Goal: Information Seeking & Learning: Find specific fact

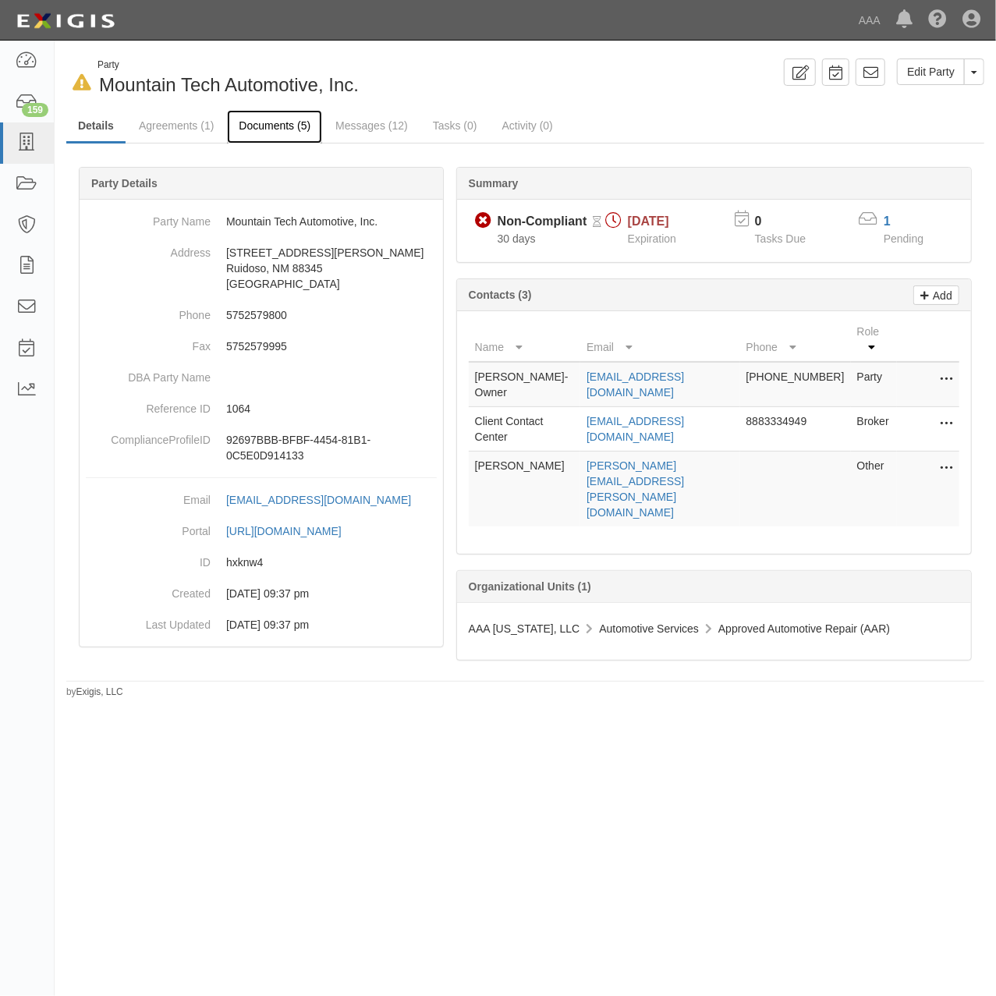
click at [244, 134] on link "Documents (5)" at bounding box center [274, 127] width 95 height 34
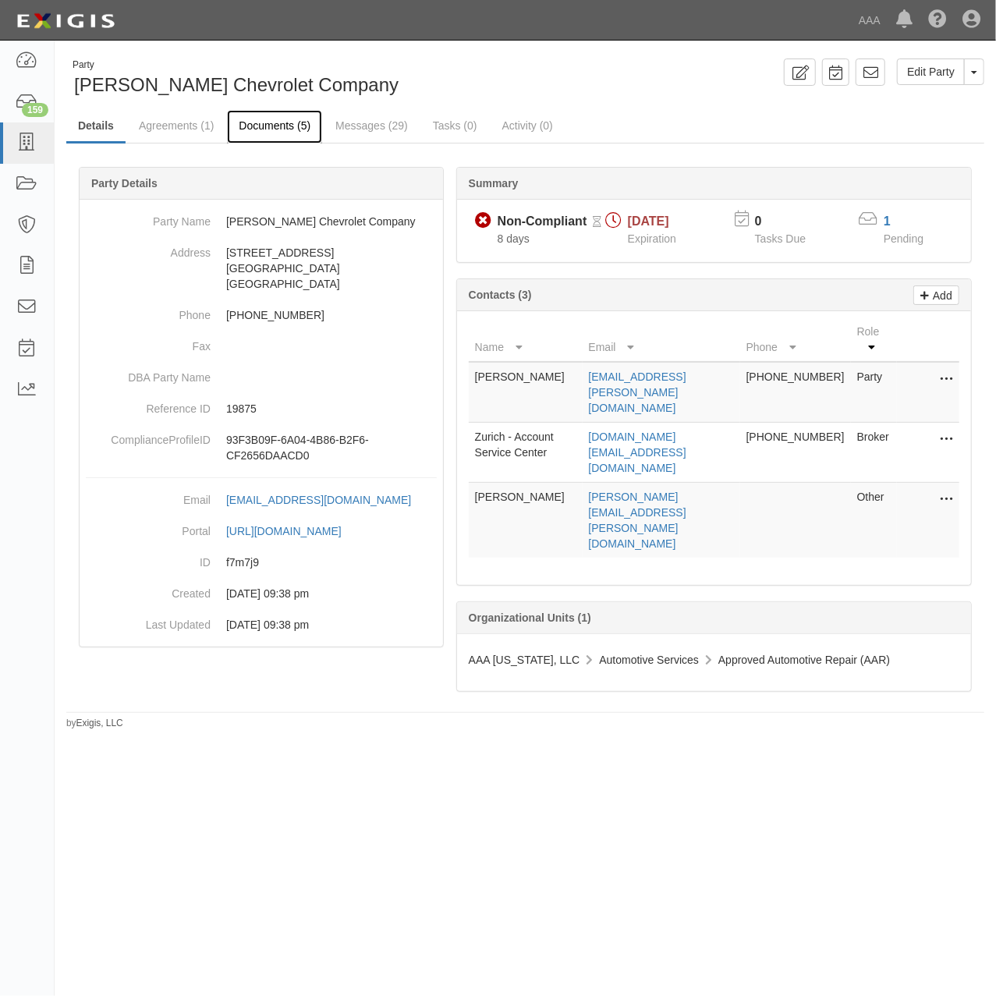
click at [279, 120] on link "Documents (5)" at bounding box center [274, 127] width 95 height 34
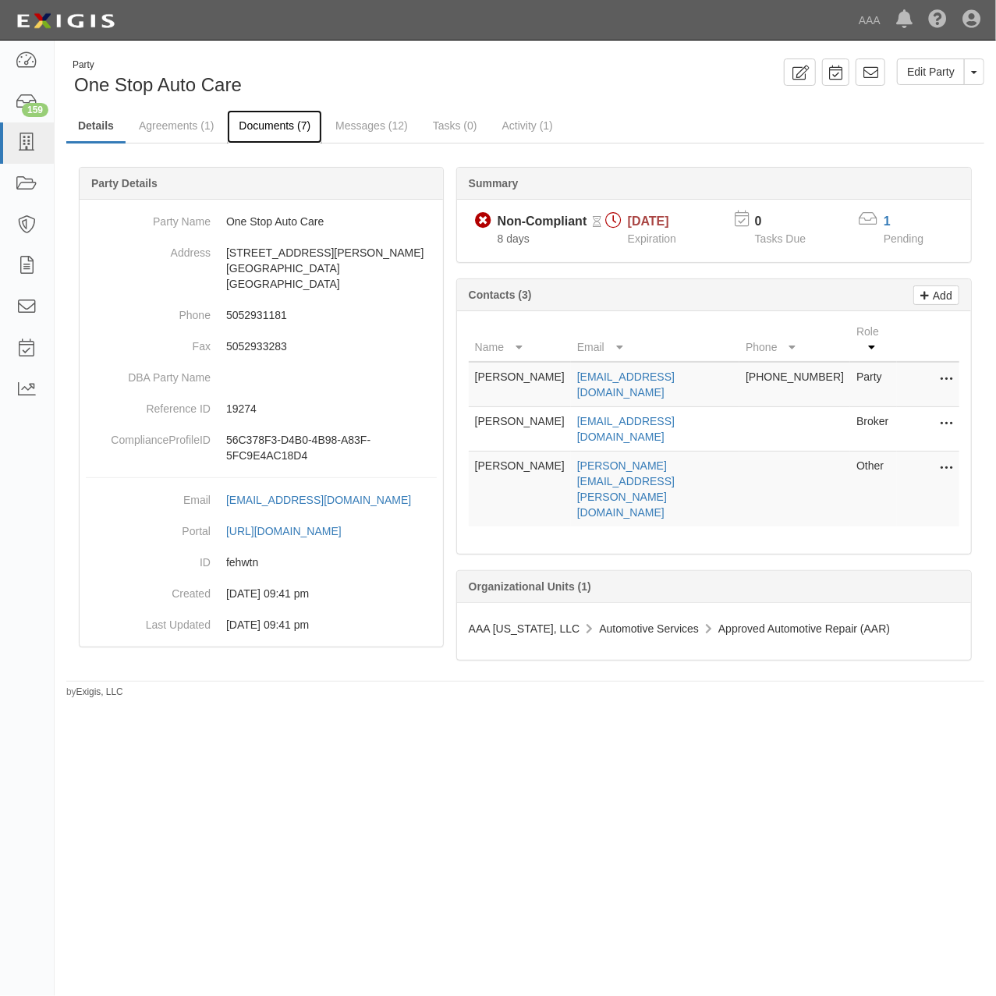
click at [267, 120] on link "Documents (7)" at bounding box center [274, 127] width 95 height 34
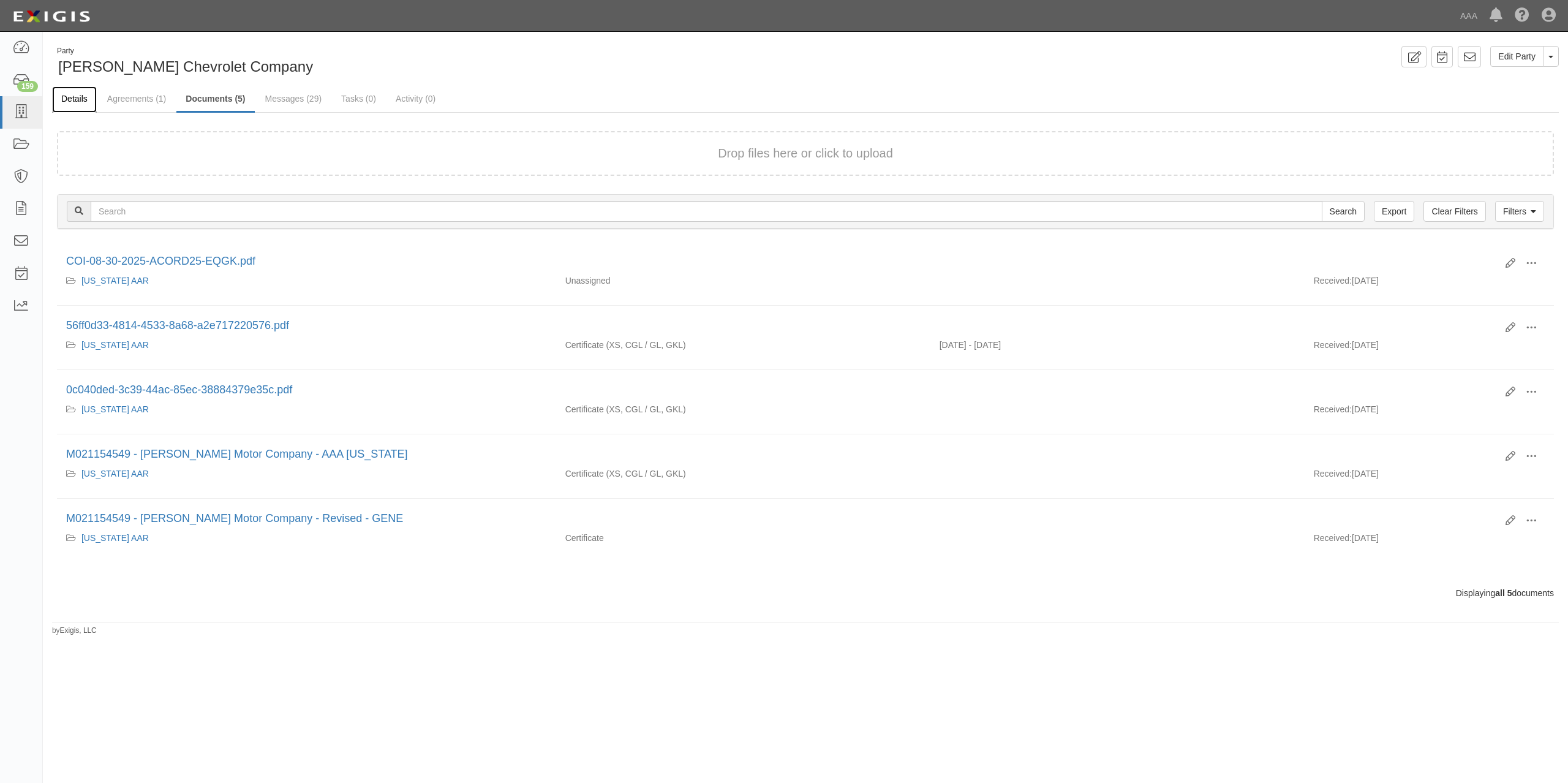
click at [77, 105] on link "Details" at bounding box center [74, 100] width 45 height 27
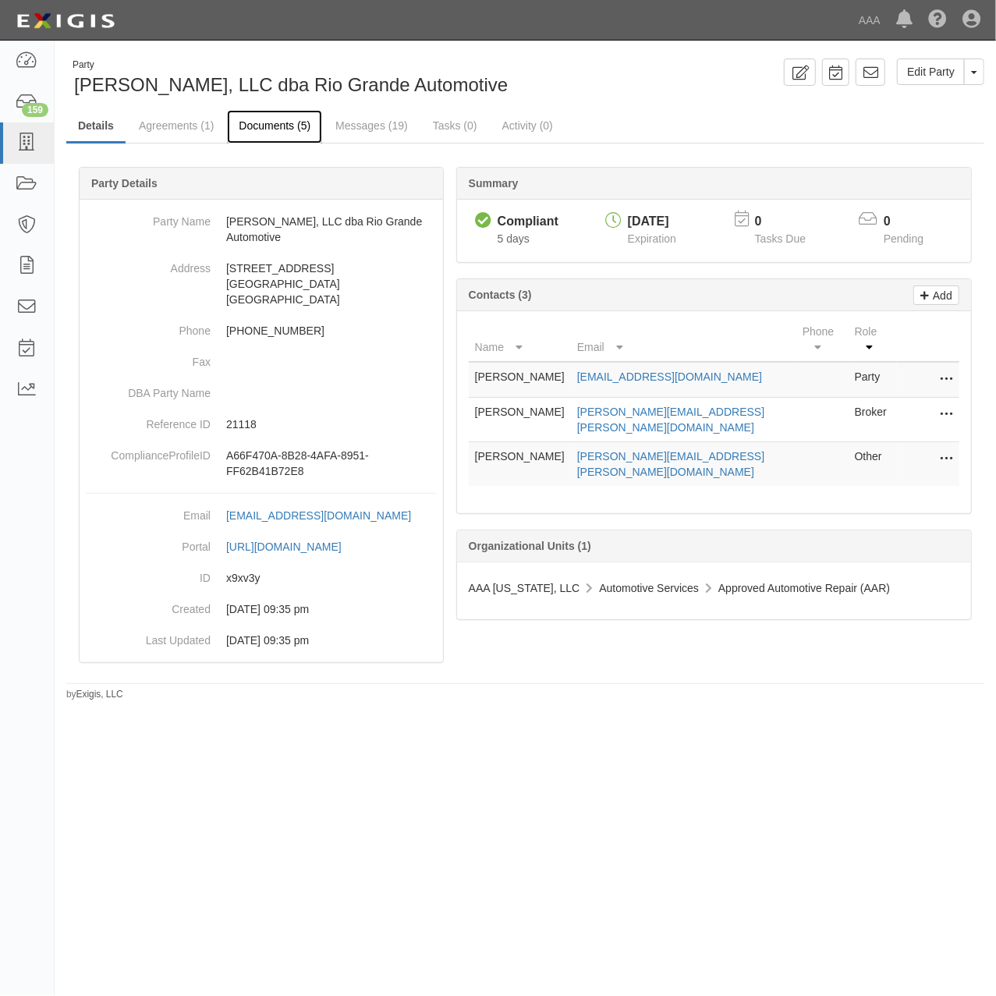
click at [312, 112] on link "Documents (5)" at bounding box center [274, 127] width 95 height 34
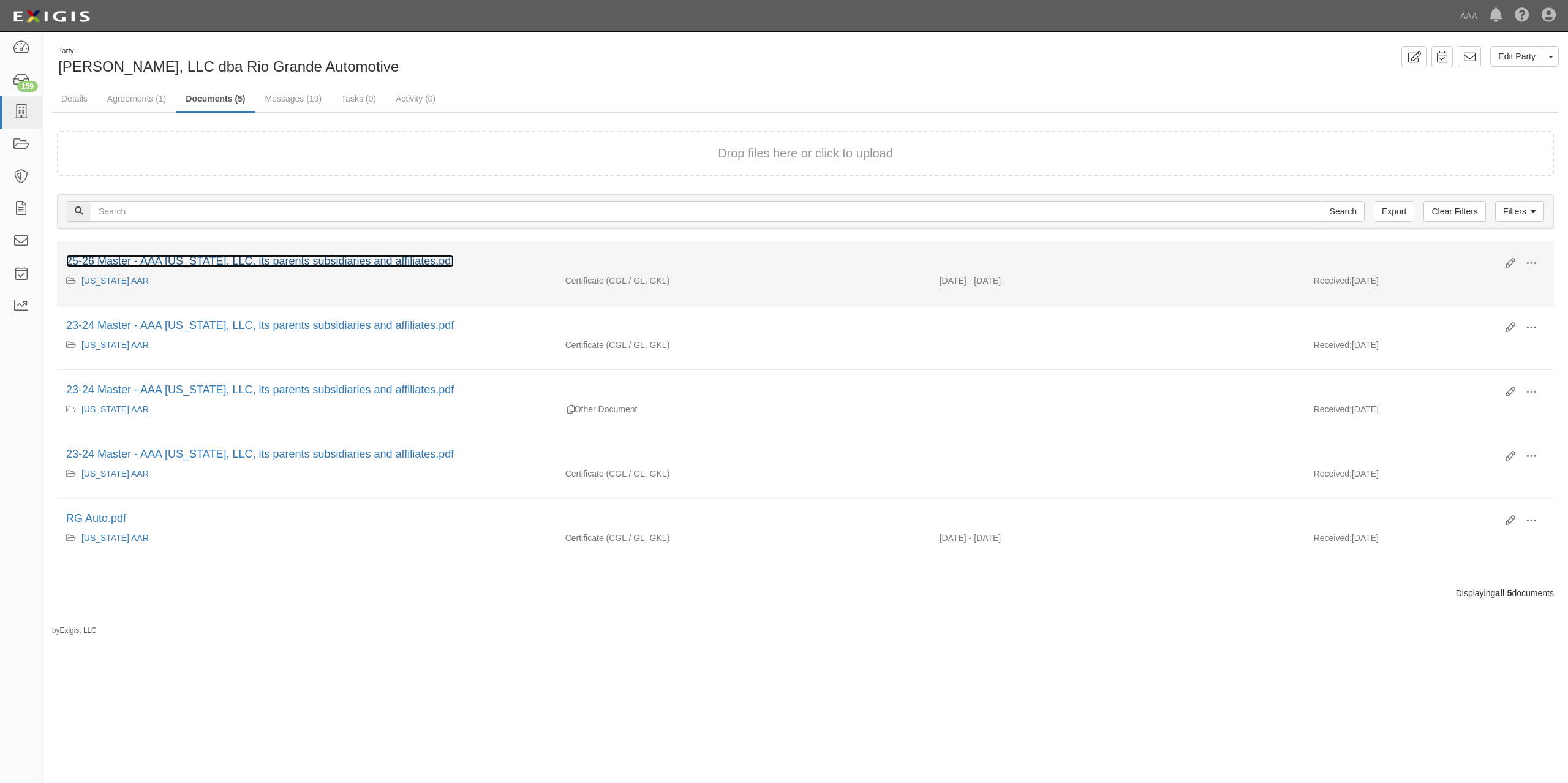
click at [278, 262] on link "25-26 Master - AAA New Mexico, LLC, its parents subsidiaries and affiliates.pdf" at bounding box center [260, 262] width 388 height 13
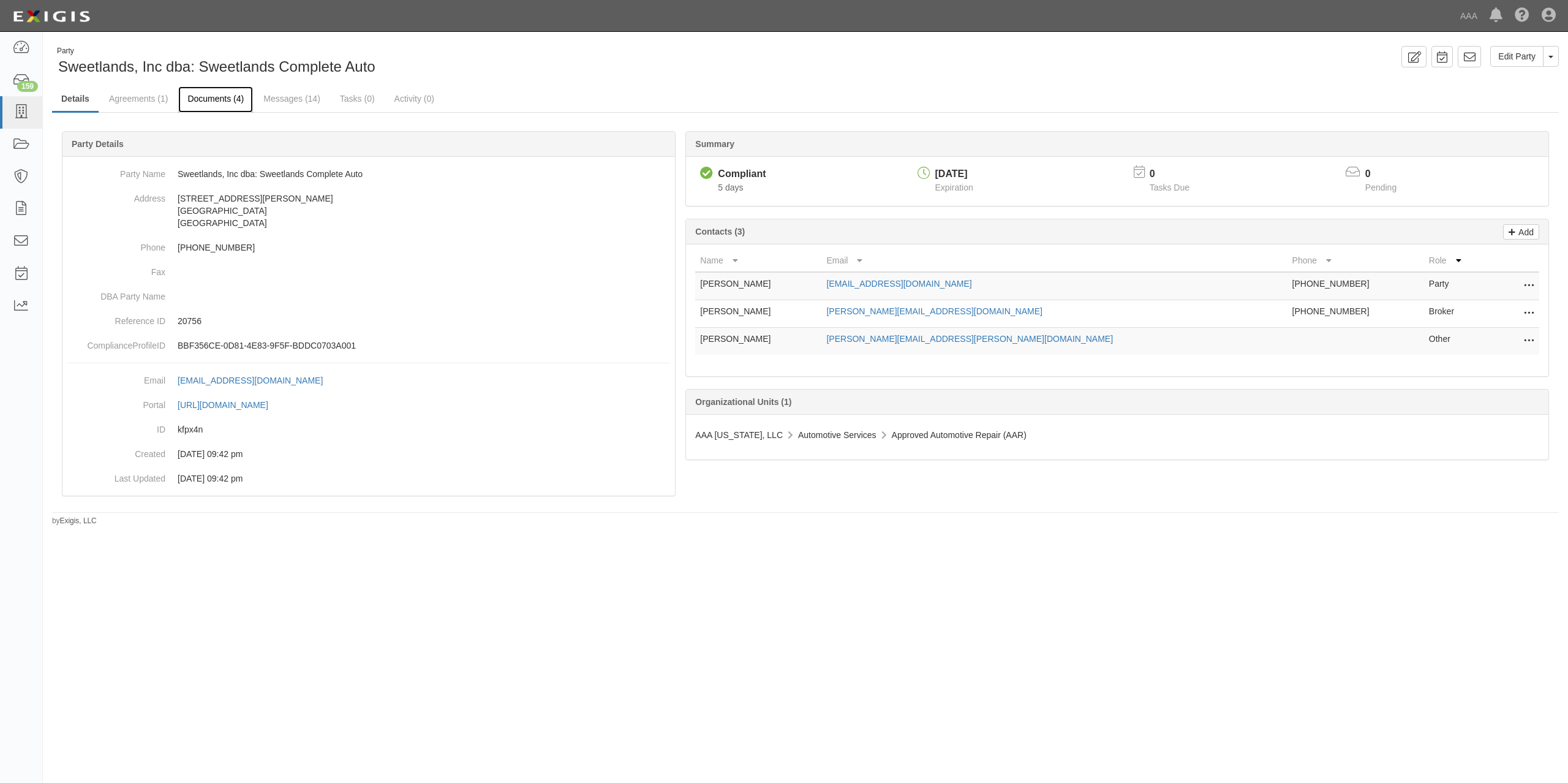
click at [199, 88] on link "Documents (4)" at bounding box center [215, 100] width 75 height 27
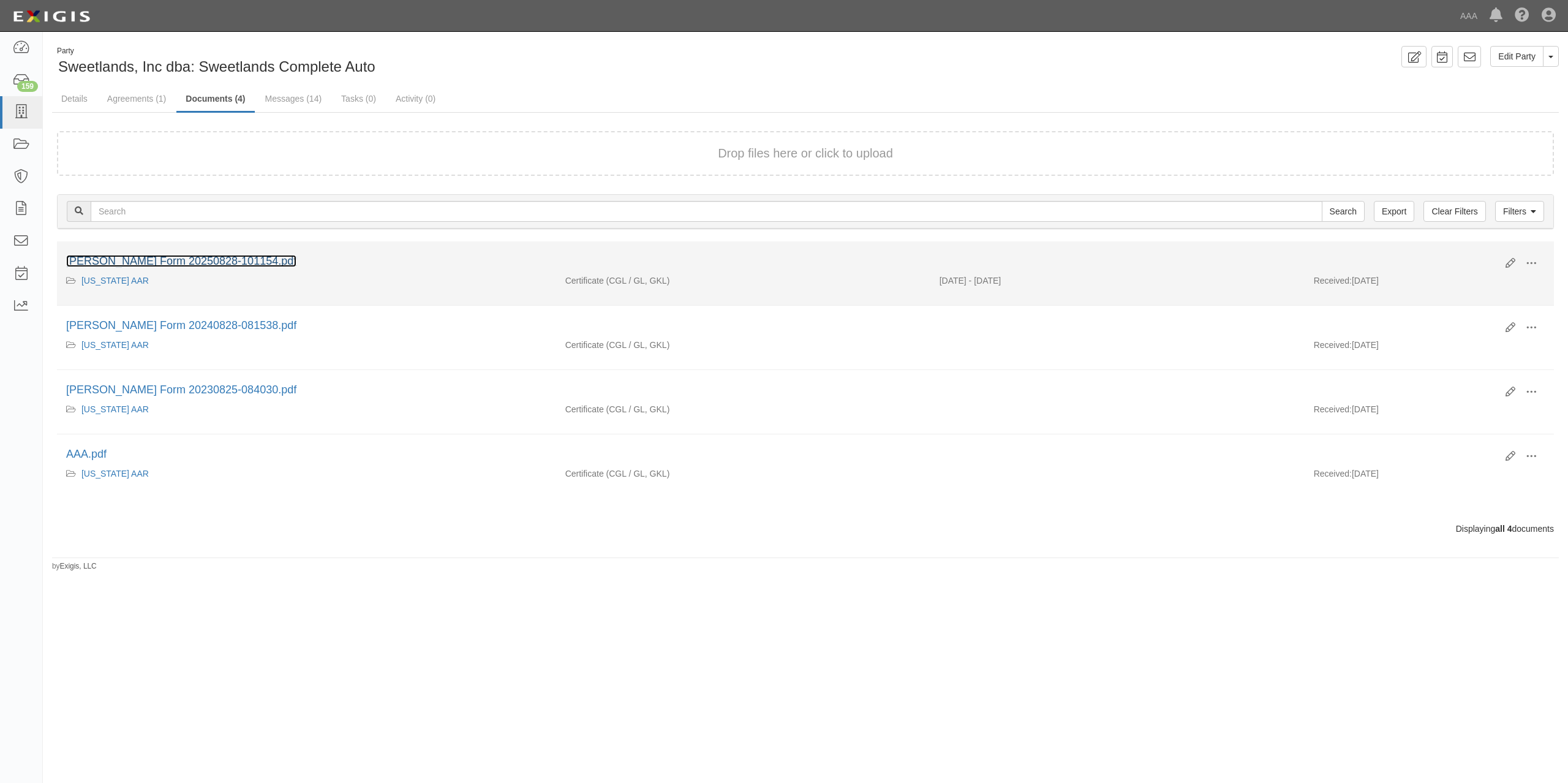
click at [233, 258] on link "[PERSON_NAME] Form 20250828-101154.pdf" at bounding box center [181, 262] width 230 height 13
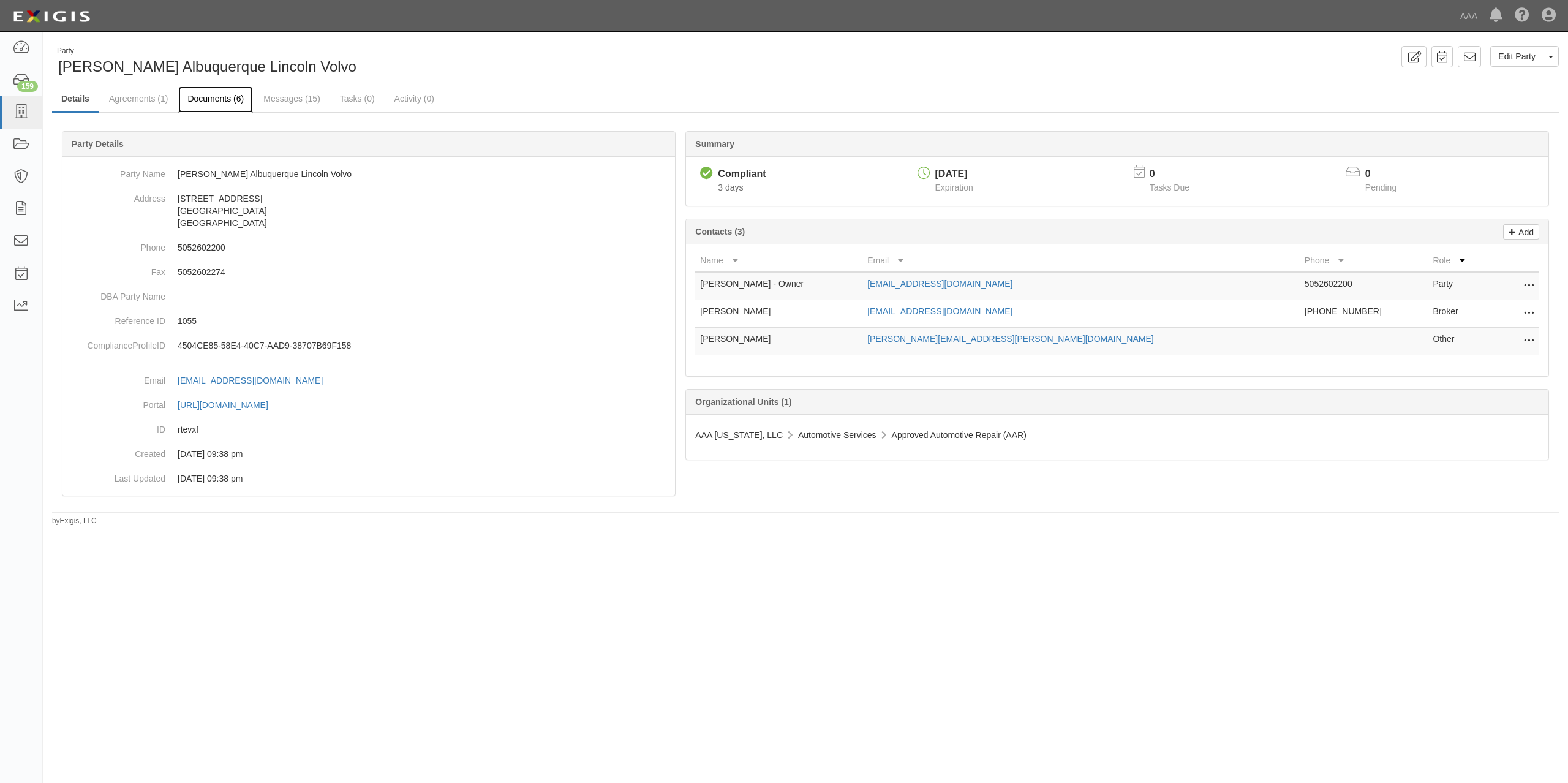
click at [217, 101] on link "Documents (6)" at bounding box center [215, 100] width 75 height 27
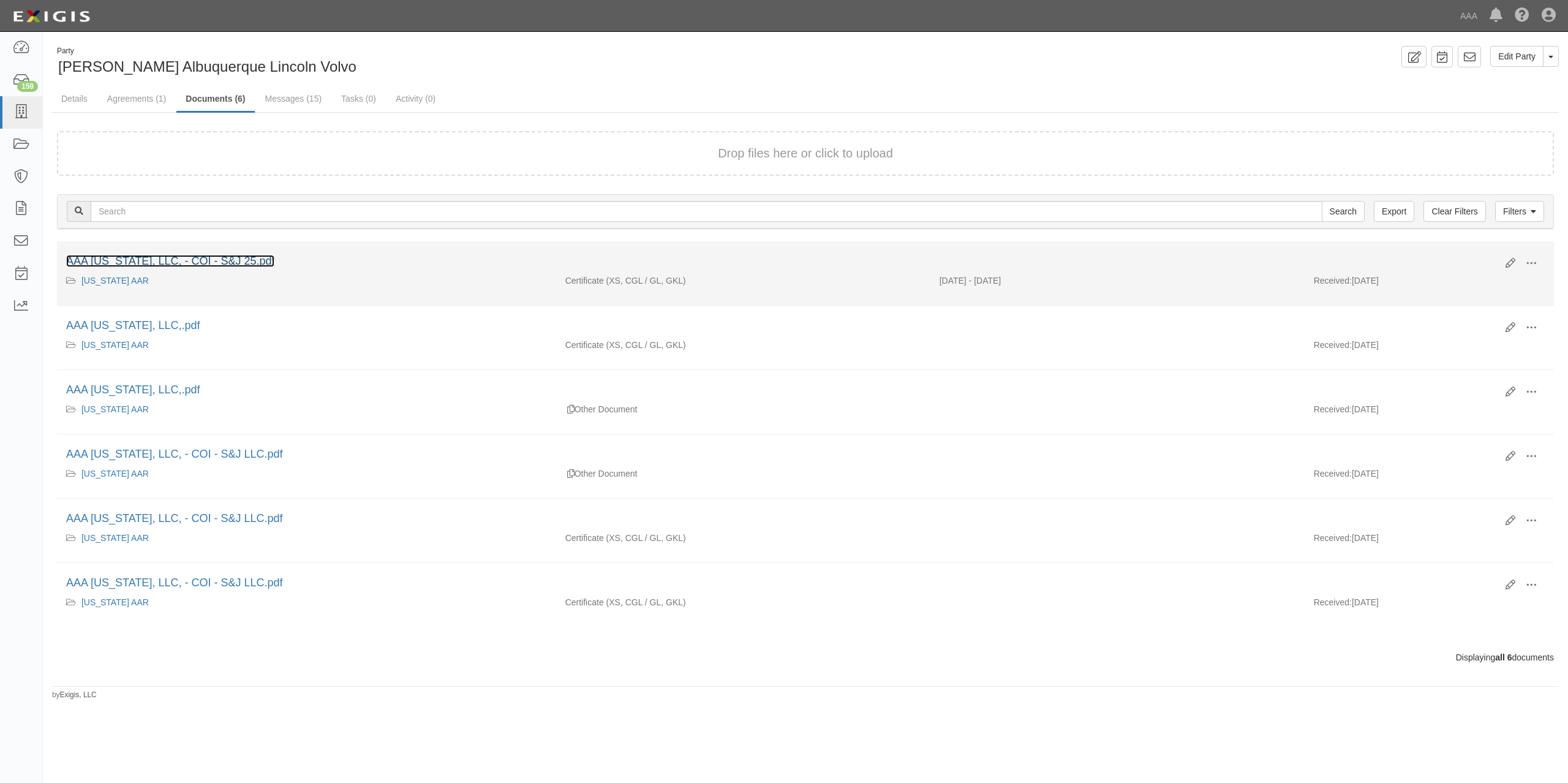
click at [241, 258] on link "AAA [US_STATE], LLC, - COI - S&J 25.pdf" at bounding box center [170, 262] width 208 height 13
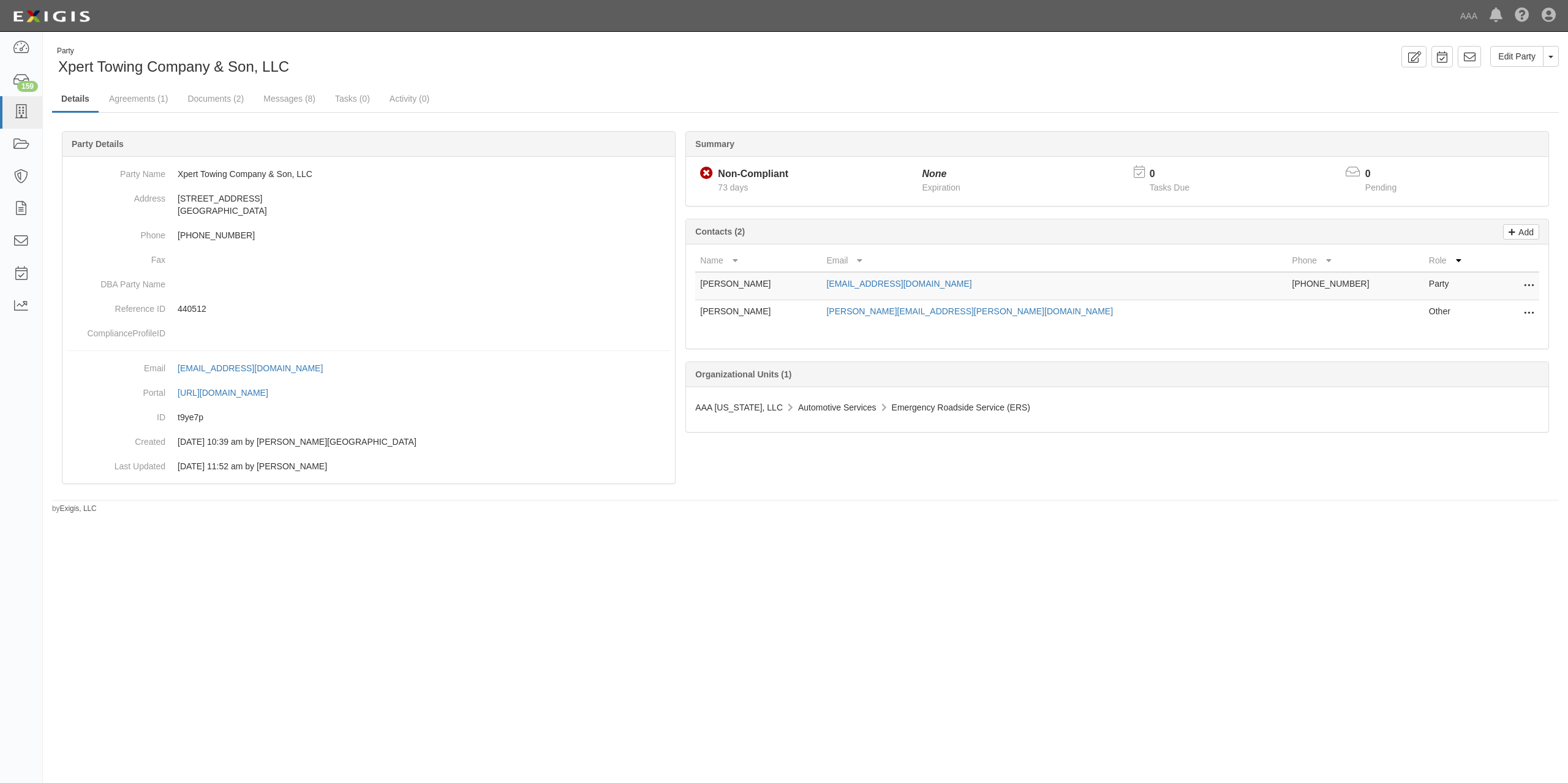
click at [912, 60] on div "Edit Party Toggle Party Dropdown View Audit Trail Archive Party Send Message Ad…" at bounding box center [1186, 57] width 762 height 21
drag, startPoint x: 312, startPoint y: 174, endPoint x: 177, endPoint y: 175, distance: 135.0
click at [177, 175] on dd "Xpert Towing Company & Son, LLC" at bounding box center [369, 174] width 603 height 24
copy dd "Xpert Towing Company & Son, LLC"
click at [1191, 107] on ul "Details Agreements (1) Documents (2) Messages (8) Tasks (0) Activity (0)" at bounding box center [805, 100] width 1507 height 27
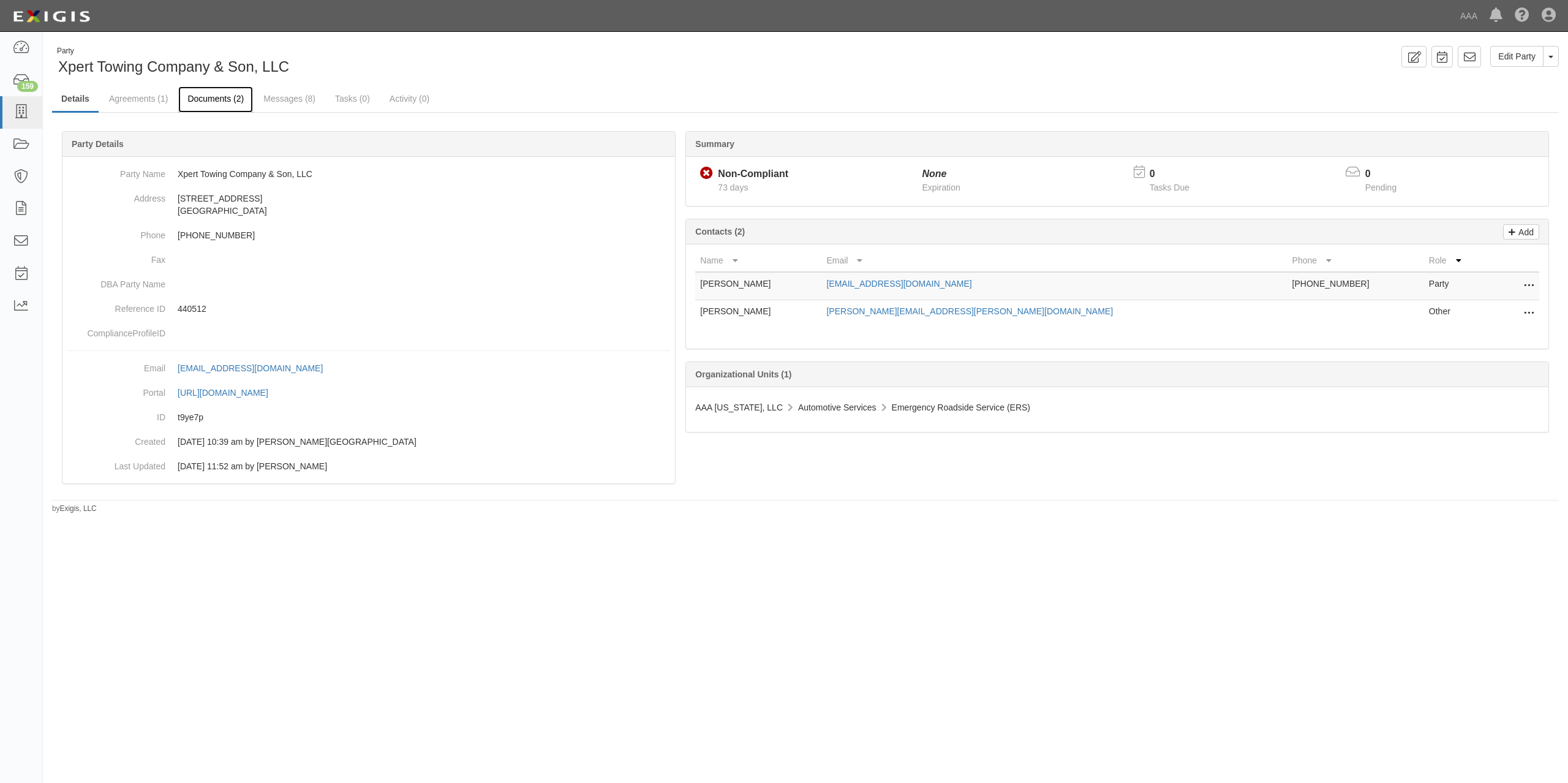
click at [214, 96] on link "Documents (2)" at bounding box center [215, 100] width 75 height 27
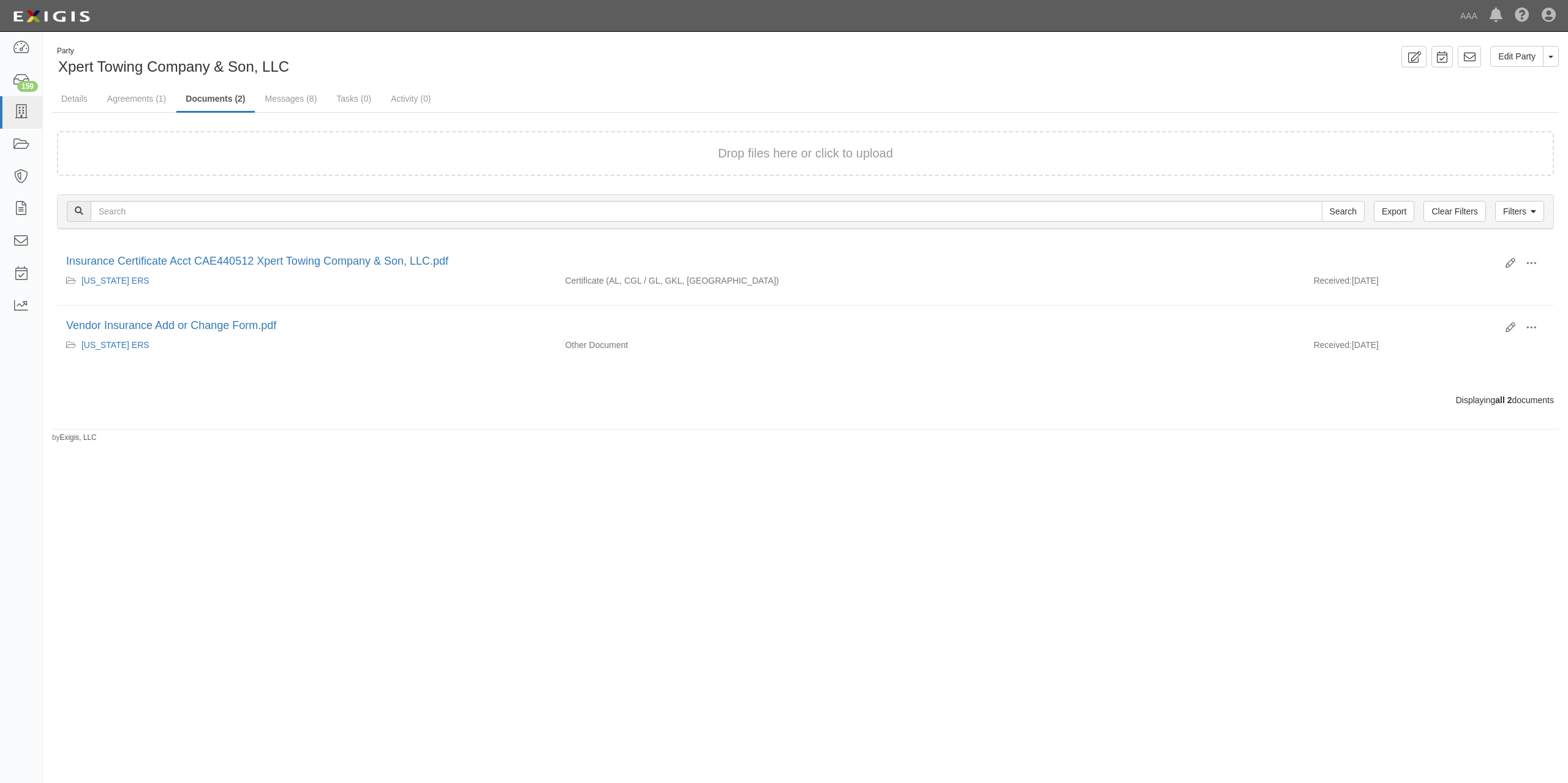
click at [490, 168] on form "Drop files here or click to upload" at bounding box center [806, 153] width 1497 height 45
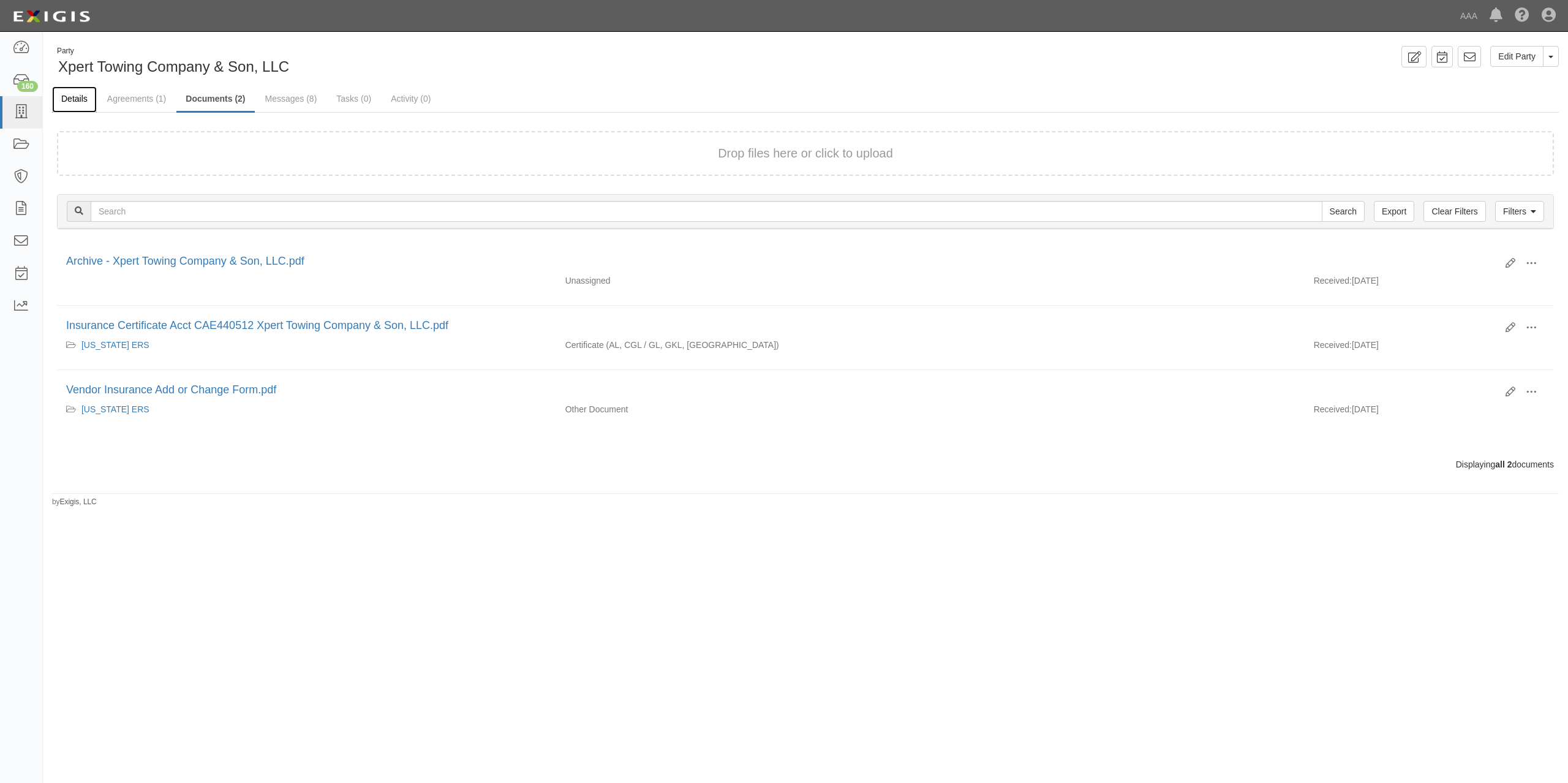
click at [71, 101] on link "Details" at bounding box center [74, 100] width 45 height 27
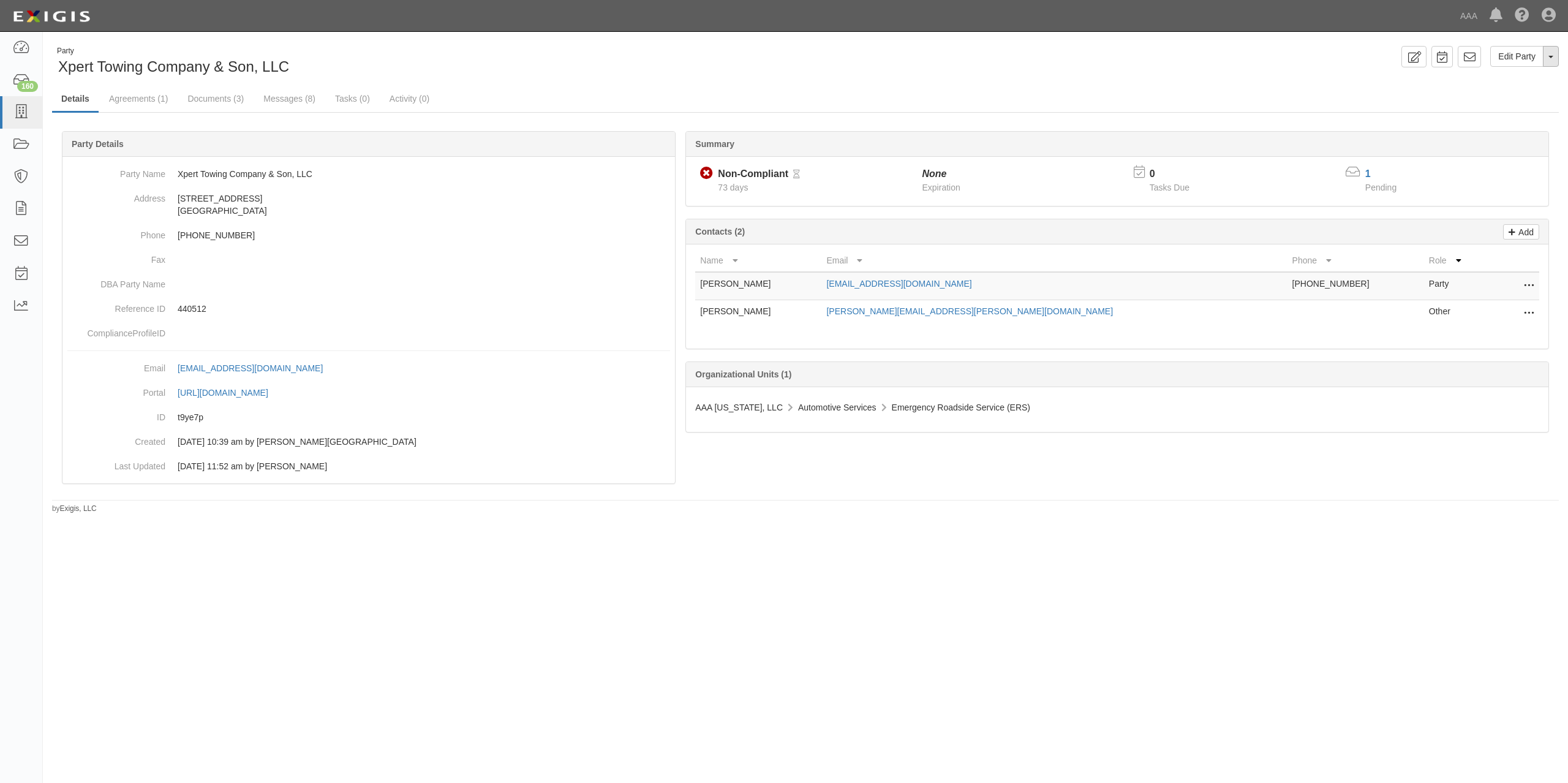
click at [1556, 54] on button "Toggle Party Dropdown" at bounding box center [1551, 57] width 16 height 21
click at [1517, 97] on link "Archive Party" at bounding box center [1509, 96] width 97 height 16
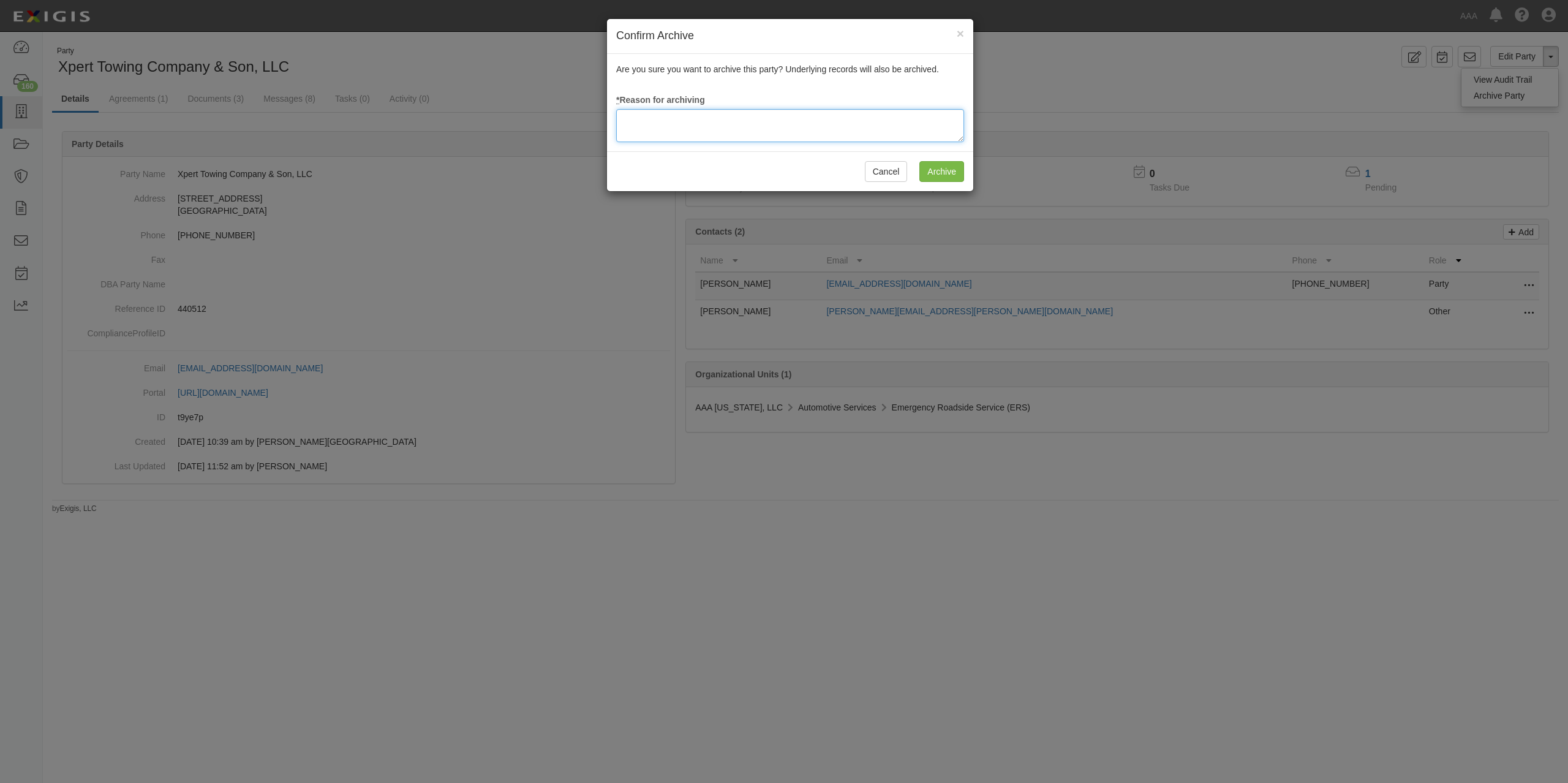
click at [839, 129] on textarea at bounding box center [790, 126] width 348 height 33
click at [732, 119] on textarea "Has reached" at bounding box center [790, 126] width 348 height 33
type textarea "H"
click at [724, 116] on textarea "Facility has been through the 60 Day Archive. Have not received a Compliant COI." at bounding box center [790, 126] width 348 height 33
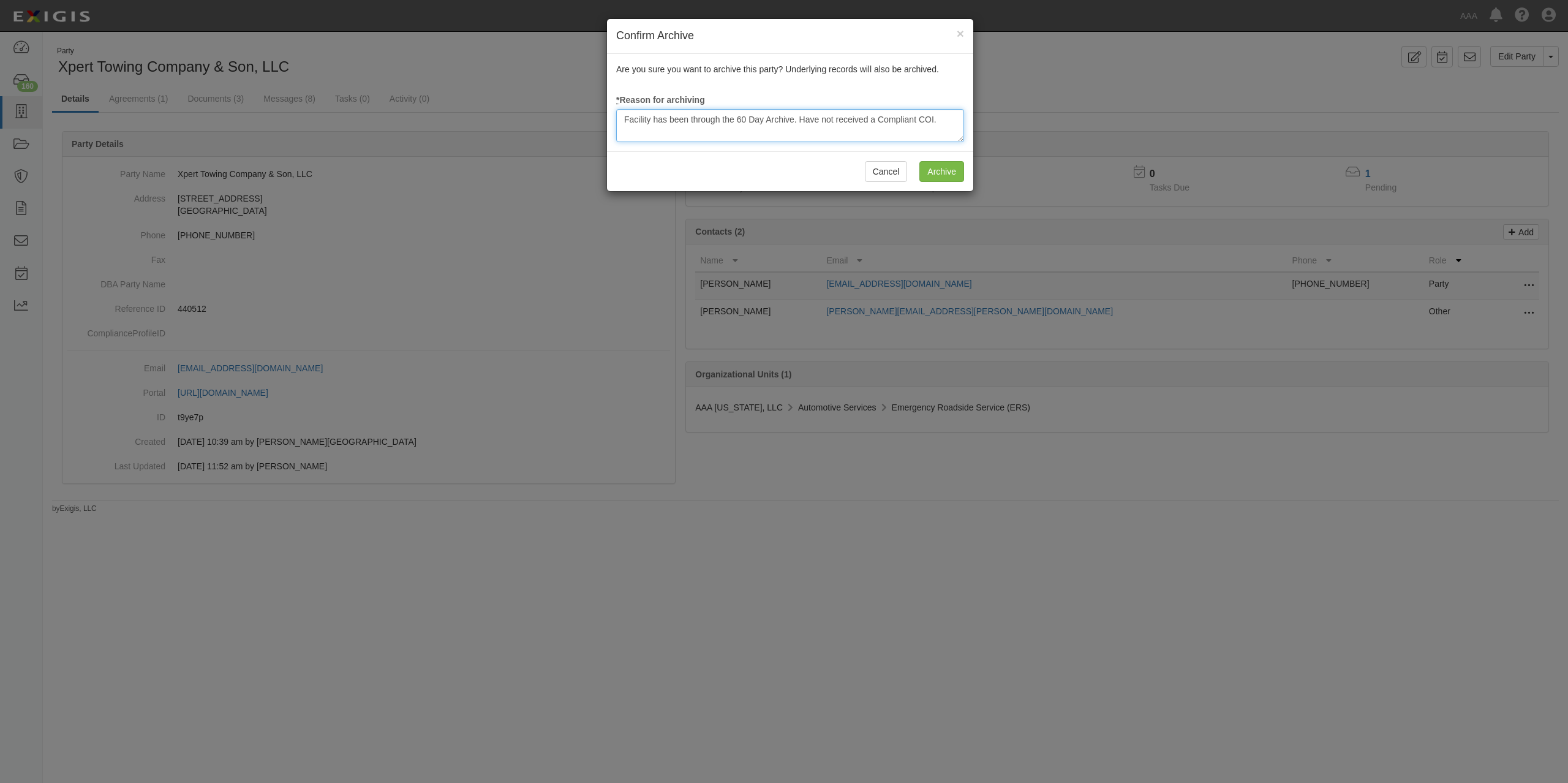
click at [724, 116] on textarea "Facility has been through the 60 Day Archive. Have not received a Compliant COI." at bounding box center [790, 126] width 348 height 33
type textarea "Facility has been through the 60 Day Archive. Have not received a Compliant COI."
click at [946, 171] on input "Archive" at bounding box center [941, 171] width 45 height 21
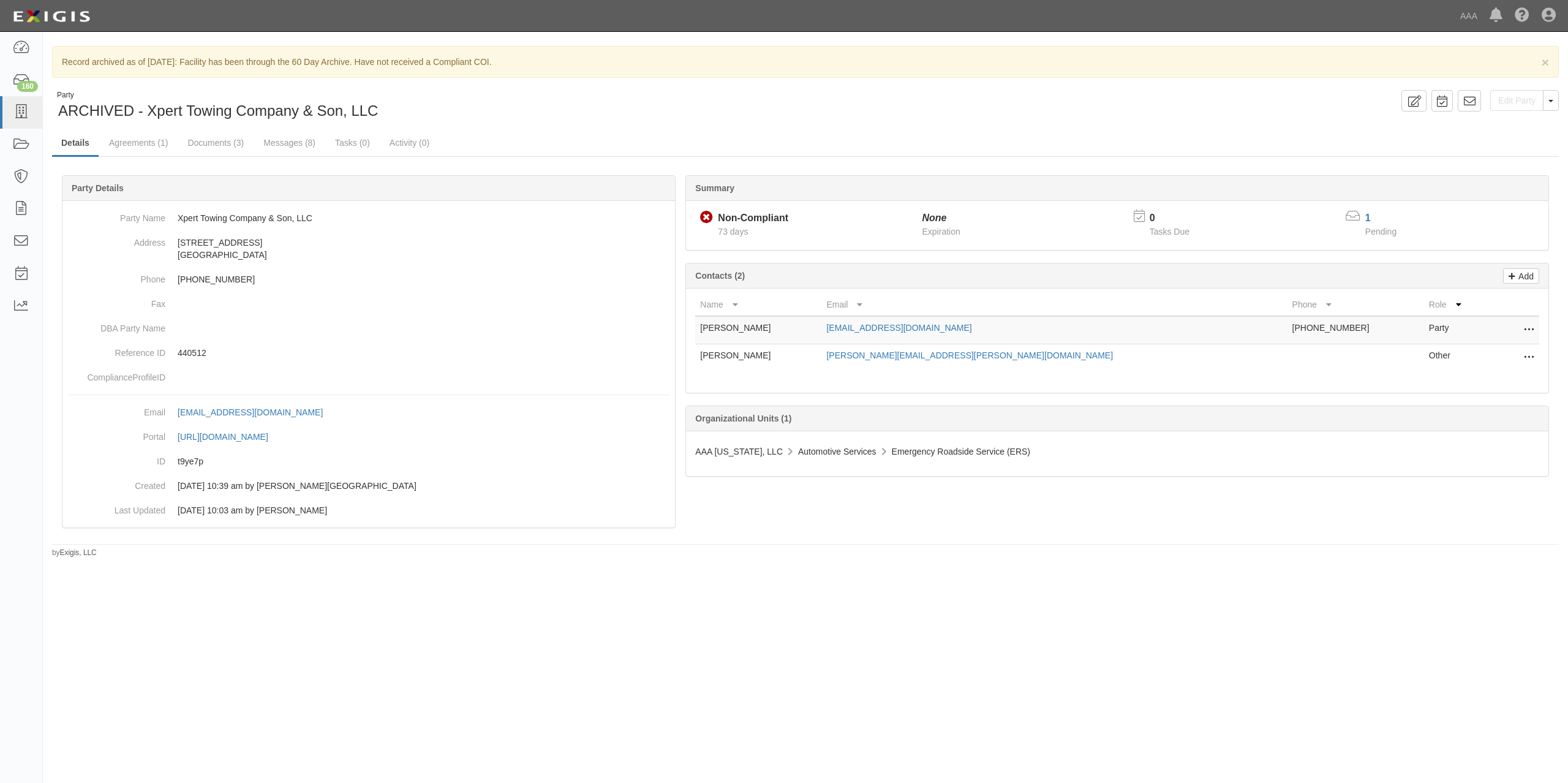
click at [785, 115] on div "Party ARCHIVED - Xpert Towing Company & Son, LLC" at bounding box center [424, 106] width 744 height 31
drag, startPoint x: 147, startPoint y: 108, endPoint x: 378, endPoint y: 105, distance: 231.0
click at [378, 105] on div "Party ARCHIVED - Xpert Towing Company & Son, LLC" at bounding box center [214, 106] width 326 height 31
copy span "Xpert Towing Company & Son, LLC"
click at [84, 142] on link "Details" at bounding box center [75, 144] width 46 height 27
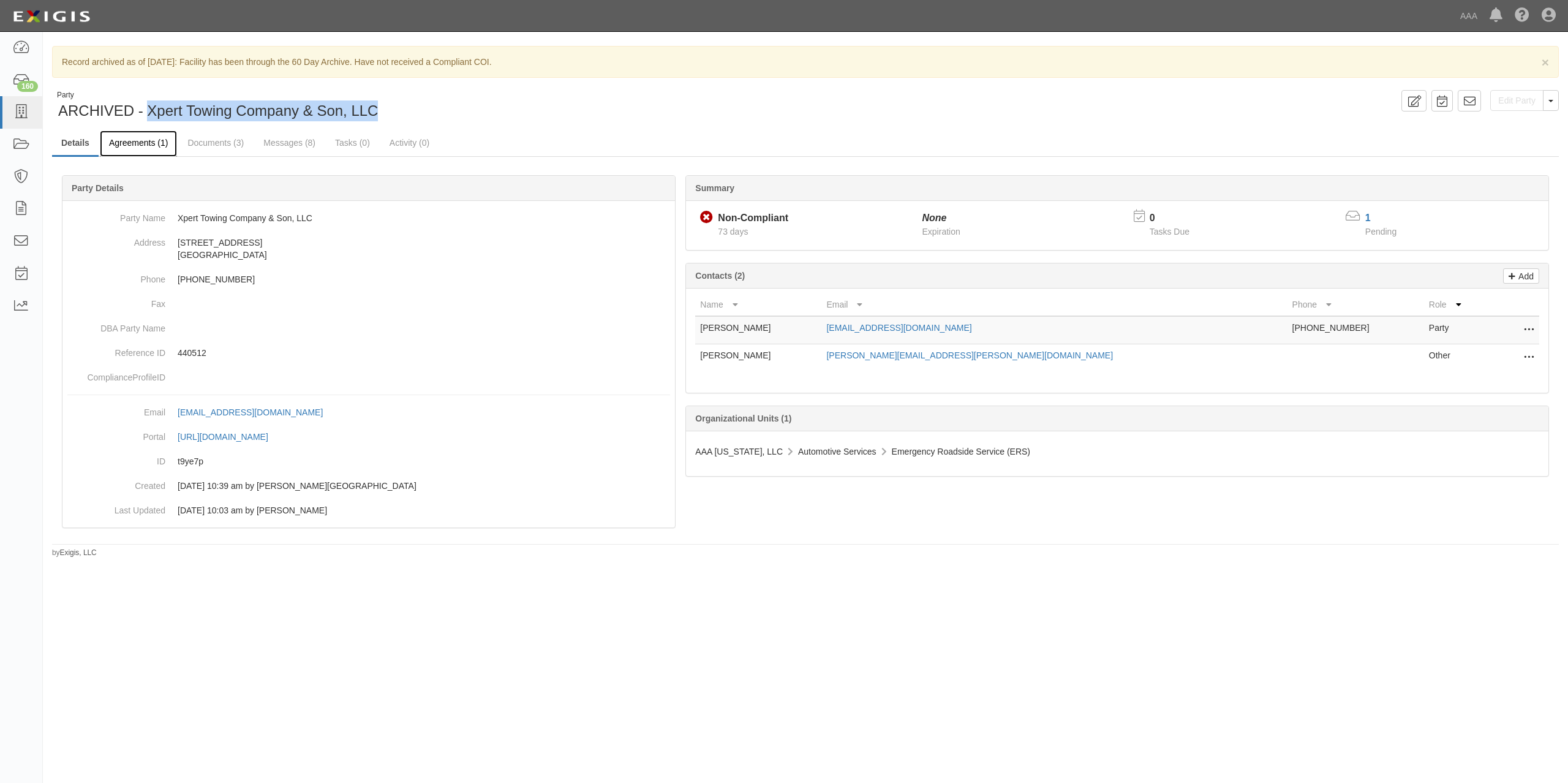
click at [118, 145] on link "Agreements (1)" at bounding box center [138, 144] width 77 height 27
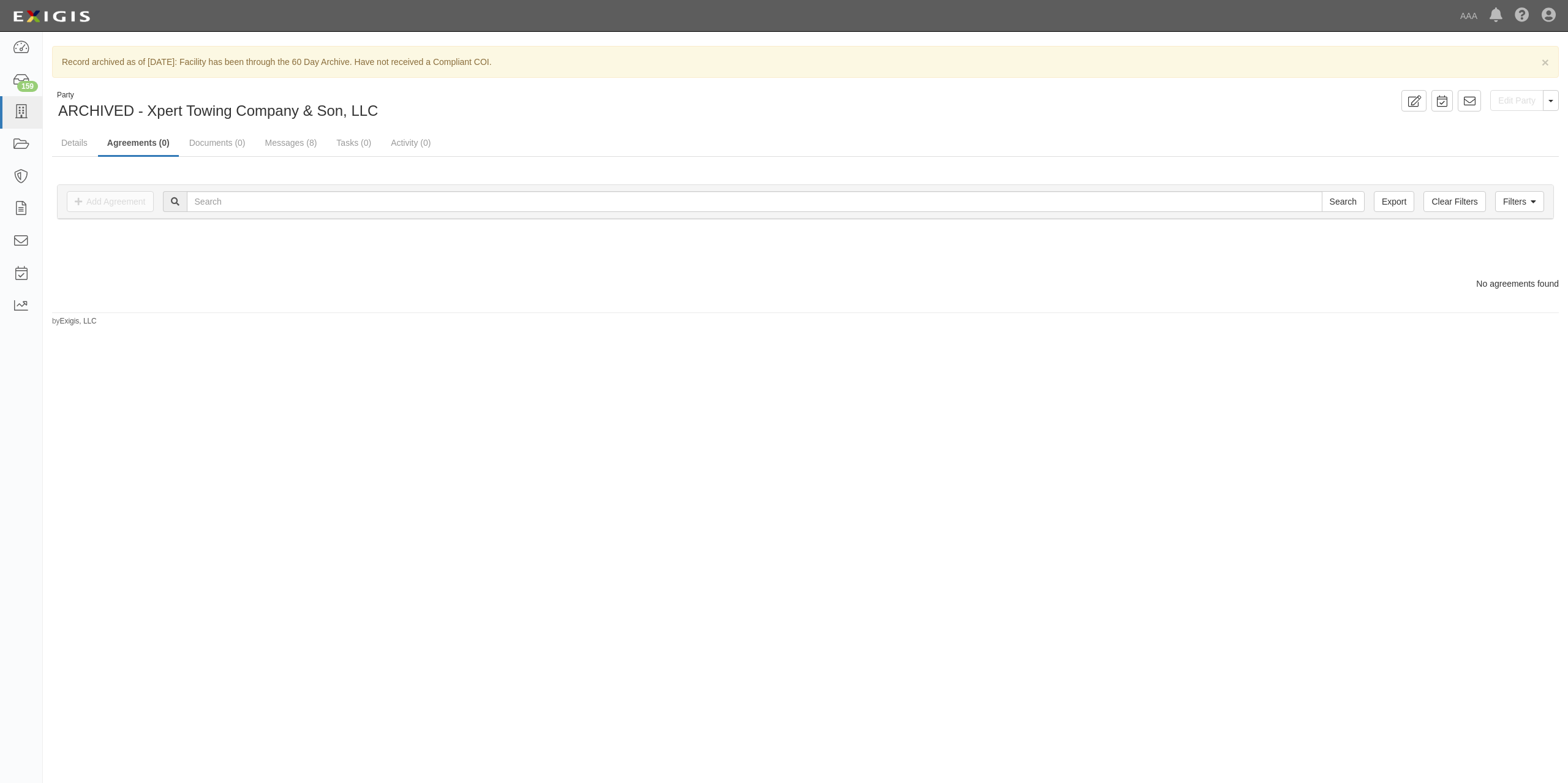
click at [1247, 89] on div "× Record archived as of [DATE]: Facility has been through the 60 Day Archive. H…" at bounding box center [806, 186] width 1526 height 280
click at [63, 148] on link "Details" at bounding box center [74, 144] width 45 height 27
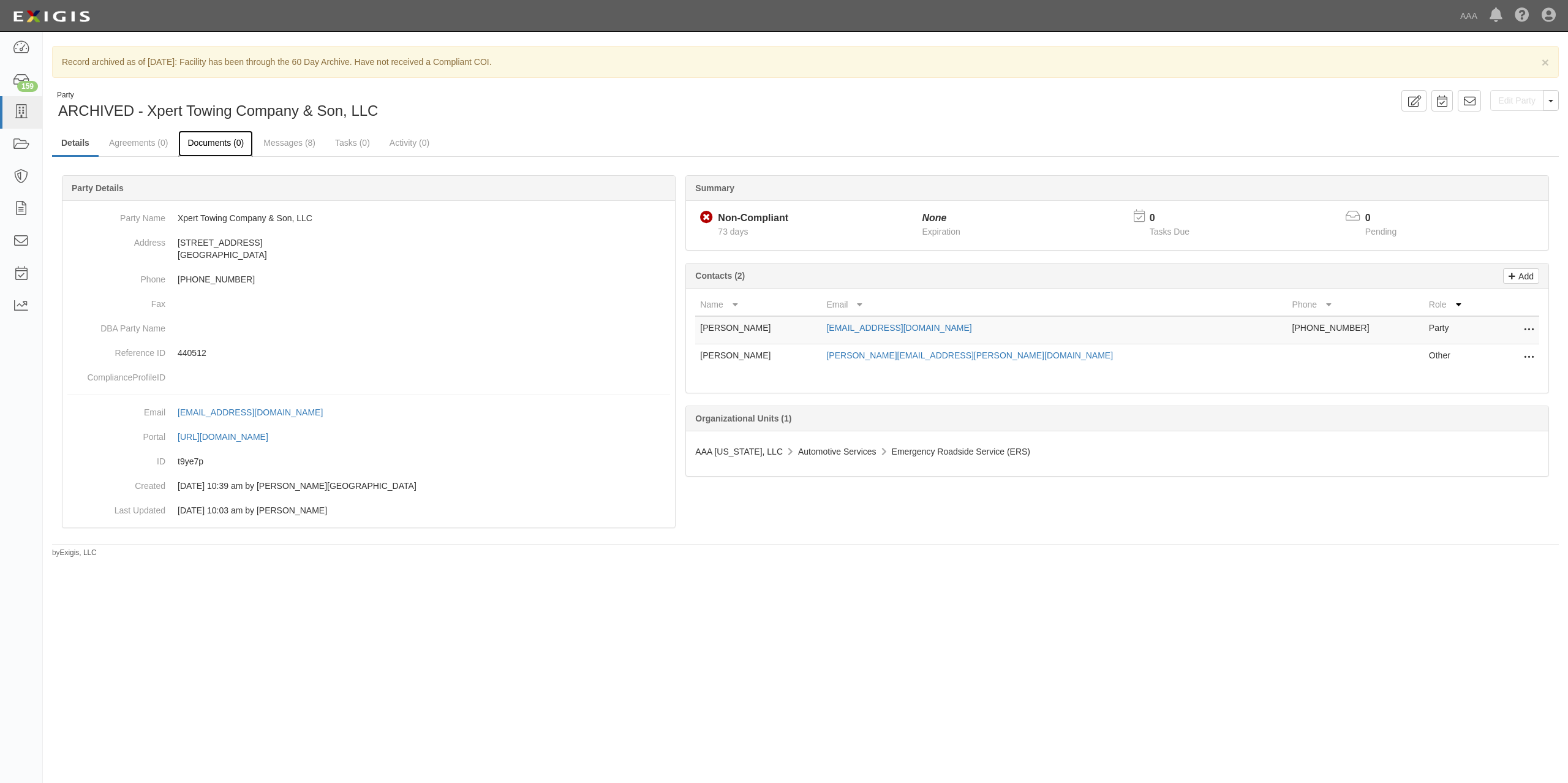
click at [221, 156] on link "Documents (0)" at bounding box center [215, 144] width 75 height 27
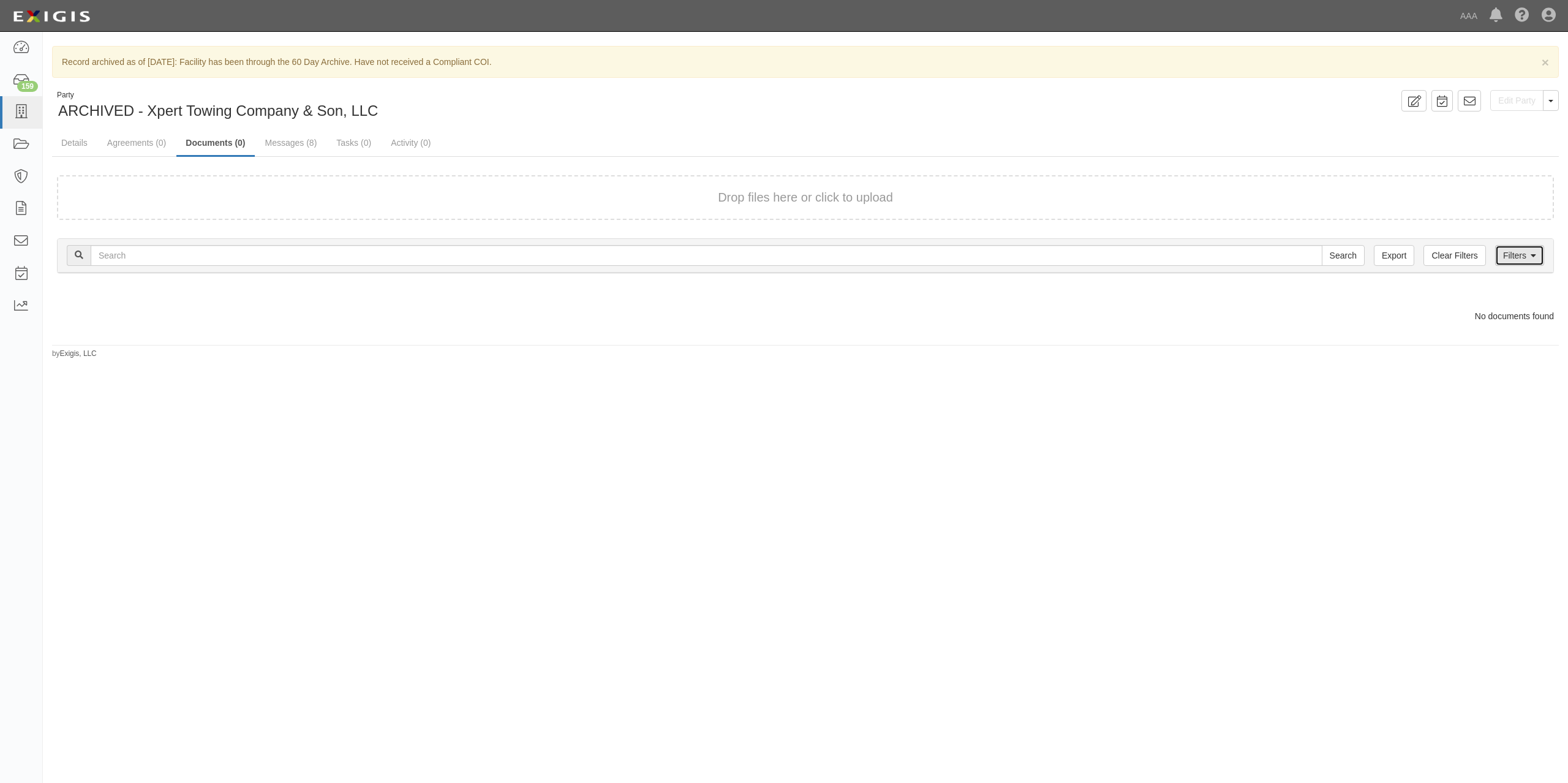
click at [1535, 261] on link "Filters" at bounding box center [1519, 255] width 49 height 21
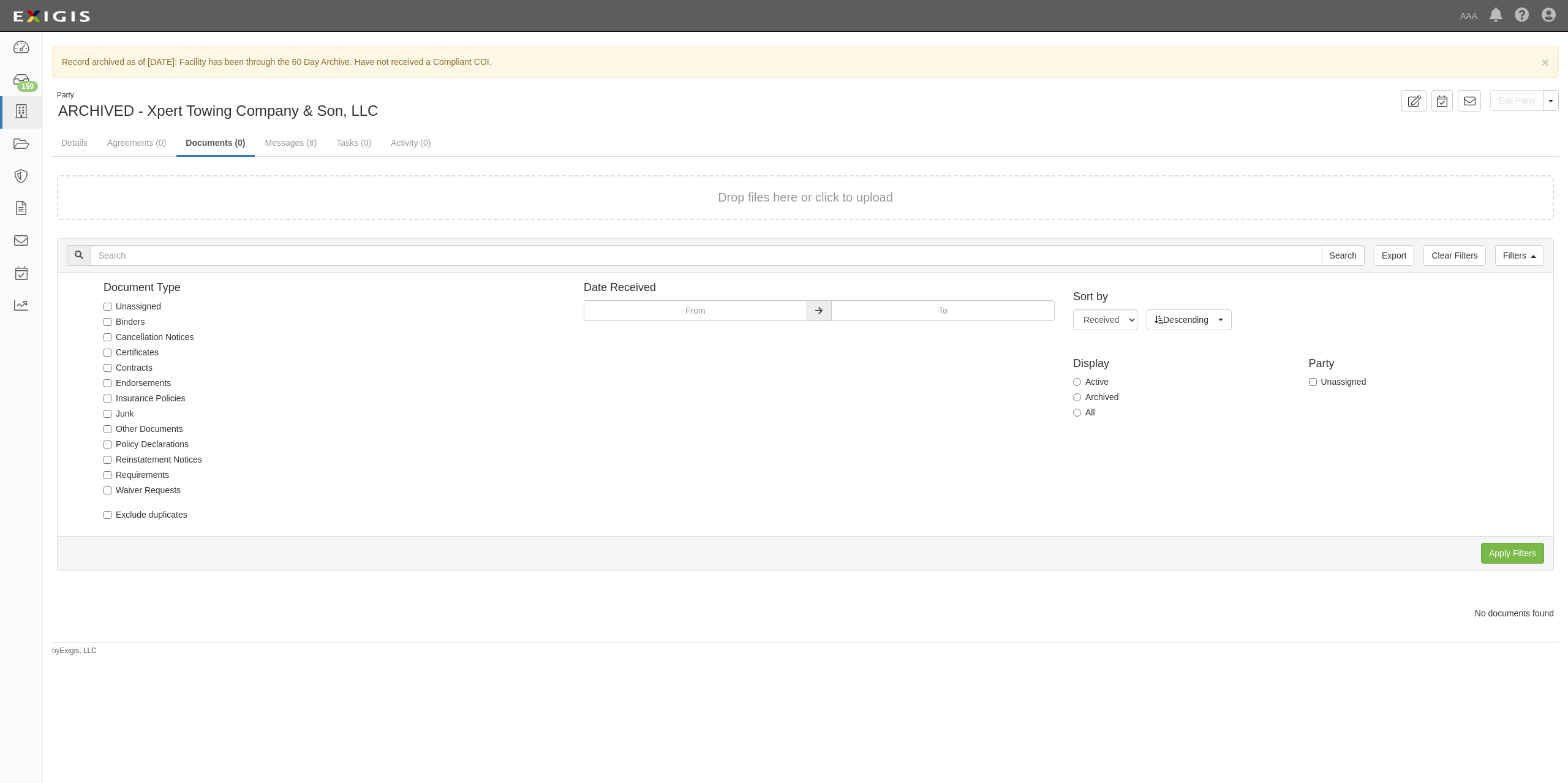
click at [1102, 393] on label "Archived" at bounding box center [1096, 397] width 46 height 13
click at [1081, 393] on input "Archived" at bounding box center [1077, 397] width 8 height 8
radio input "true"
click at [1512, 547] on input "Apply Filters" at bounding box center [1512, 553] width 63 height 21
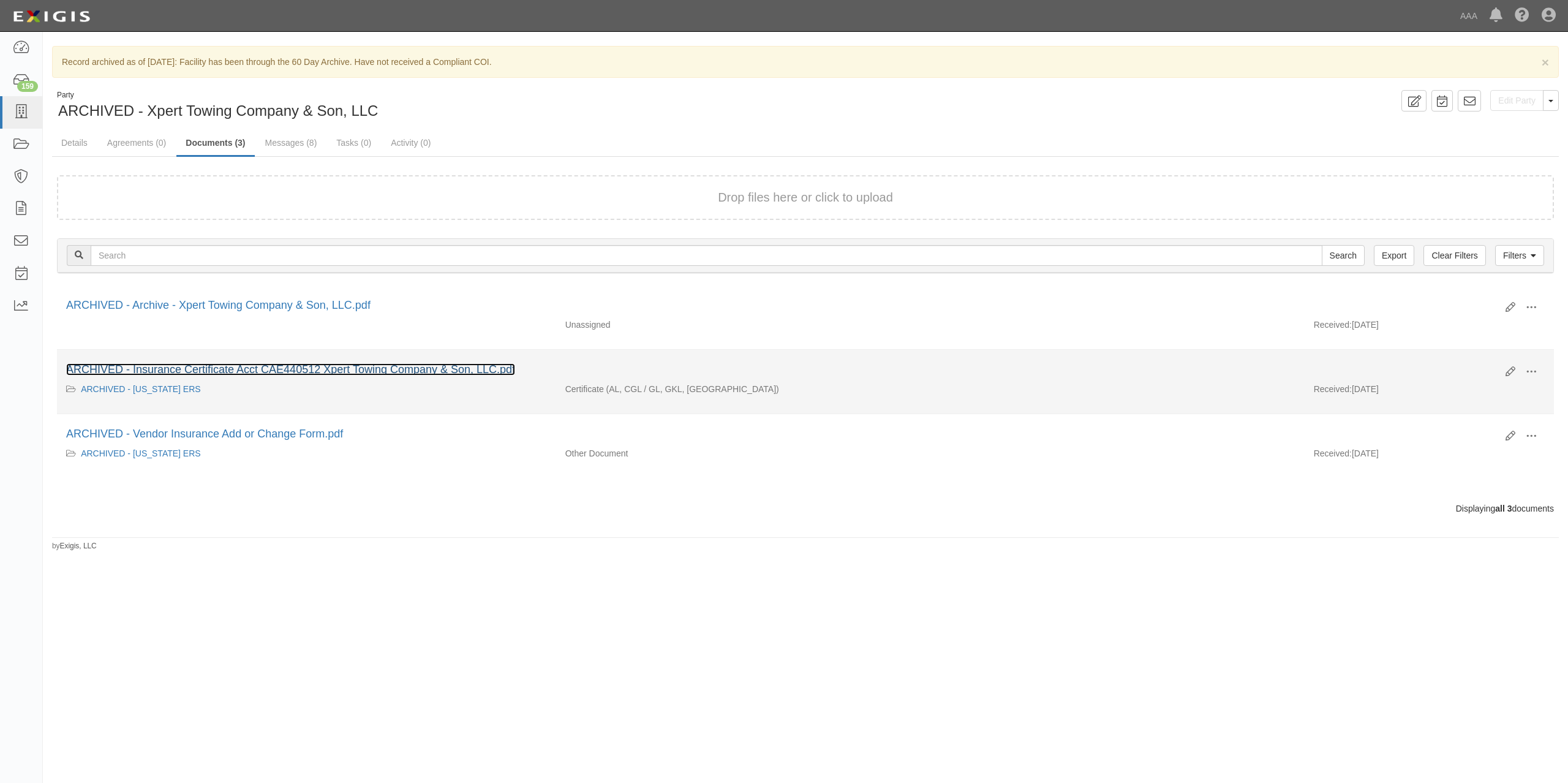
click at [459, 364] on link "ARCHIVED - Insurance Certificate Acct CAE440512 Xpert Towing Company & Son, LLC…" at bounding box center [291, 370] width 449 height 13
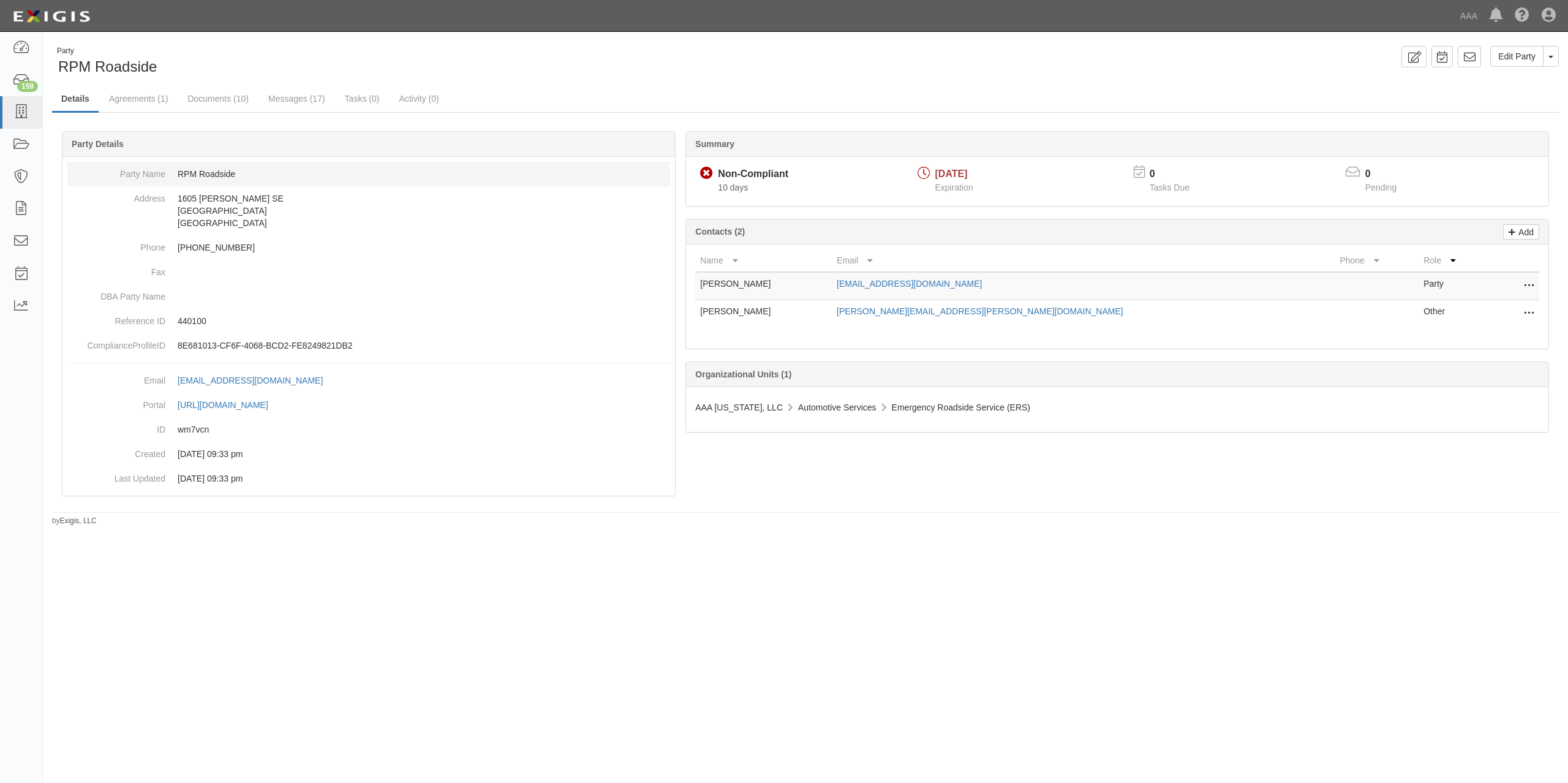
drag, startPoint x: 219, startPoint y: 168, endPoint x: 254, endPoint y: 175, distance: 35.7
click at [225, 168] on dd "RPM Roadside" at bounding box center [369, 174] width 603 height 24
drag, startPoint x: 255, startPoint y: 175, endPoint x: 133, endPoint y: 177, distance: 122.0
click at [133, 177] on dl "Party Name RPM Roadside Address [STREET_ADDRESS][PERSON_NAME] Phone [PHONE_NUMB…" at bounding box center [369, 260] width 603 height 196
click at [177, 177] on dd "RPM Roadside" at bounding box center [369, 174] width 603 height 24
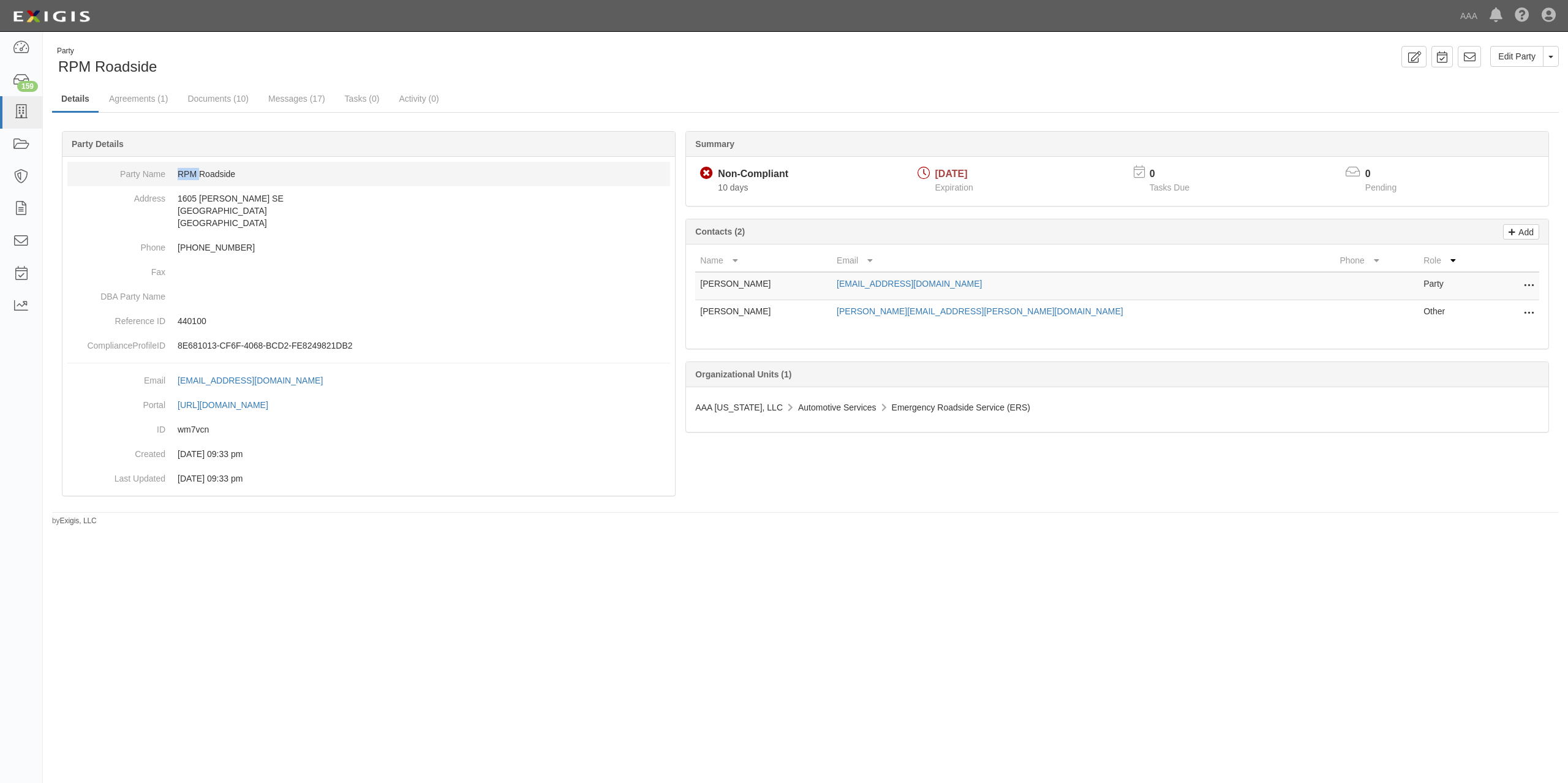
click at [179, 177] on dd "RPM Roadside" at bounding box center [369, 174] width 603 height 24
click at [202, 101] on link "Documents (10)" at bounding box center [217, 100] width 79 height 27
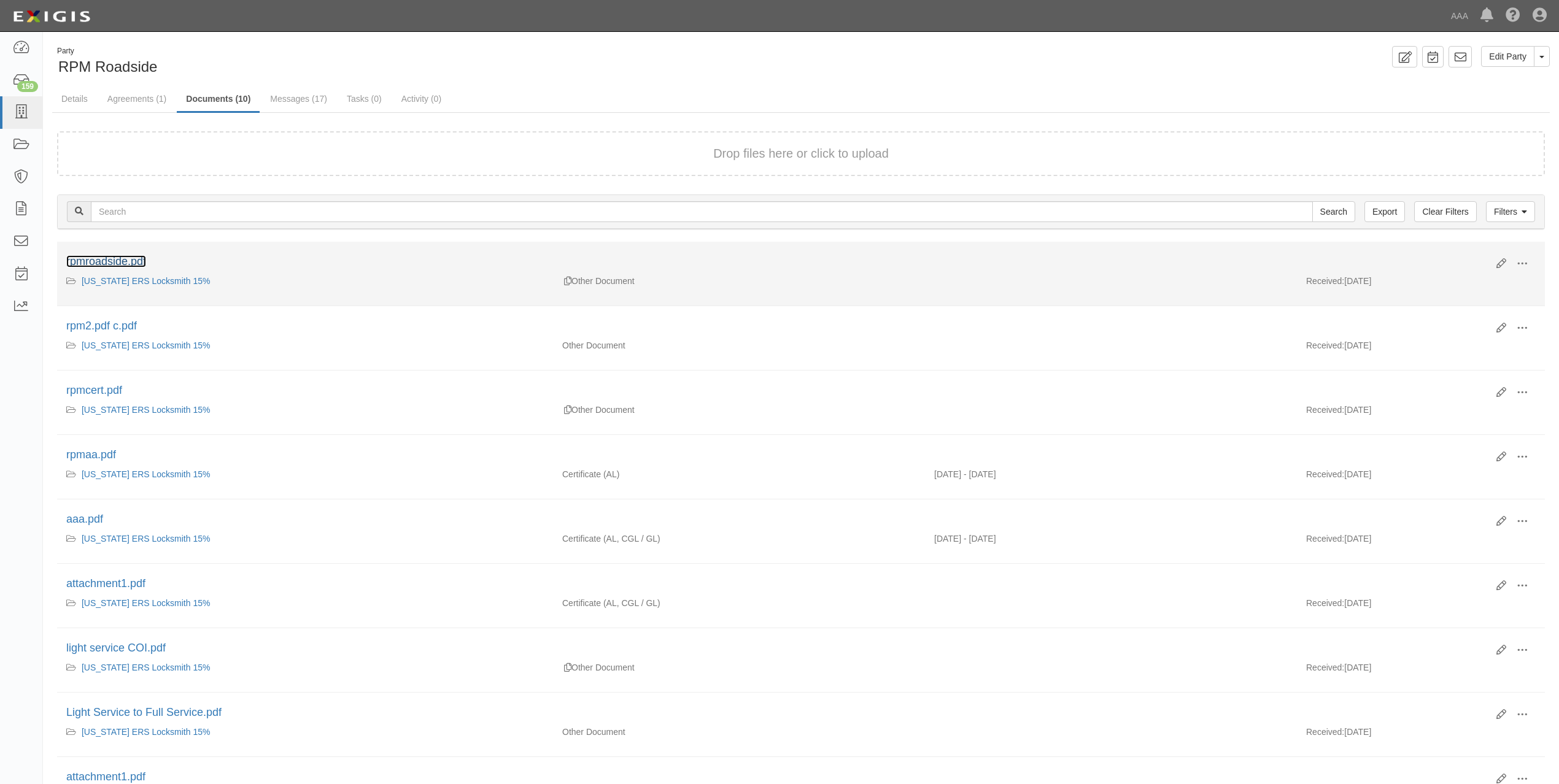
click at [133, 261] on link "rpmroadside.pdf" at bounding box center [105, 262] width 79 height 13
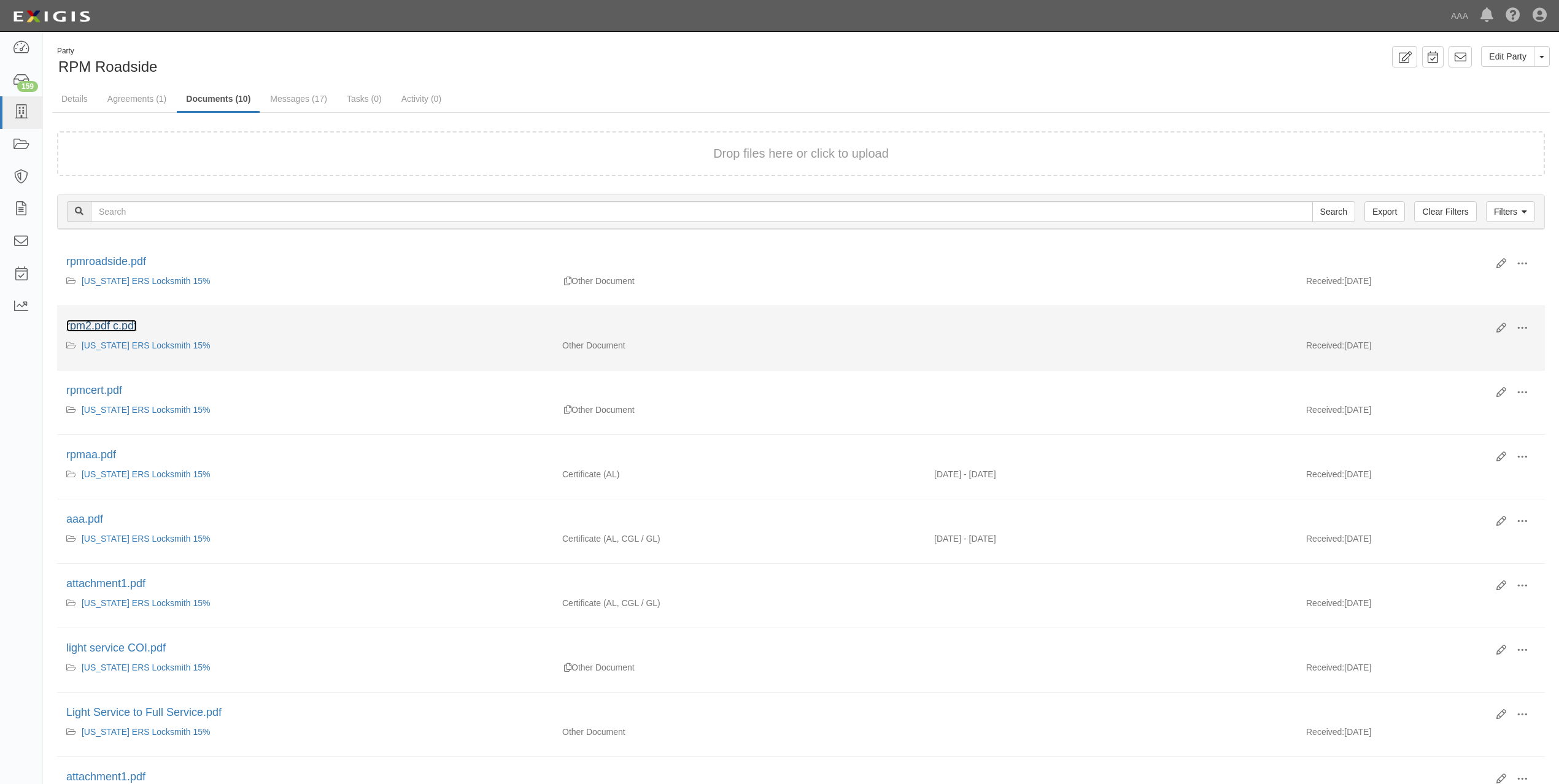
click at [127, 325] on link "rpm2.pdf c.pdf" at bounding box center [101, 326] width 71 height 13
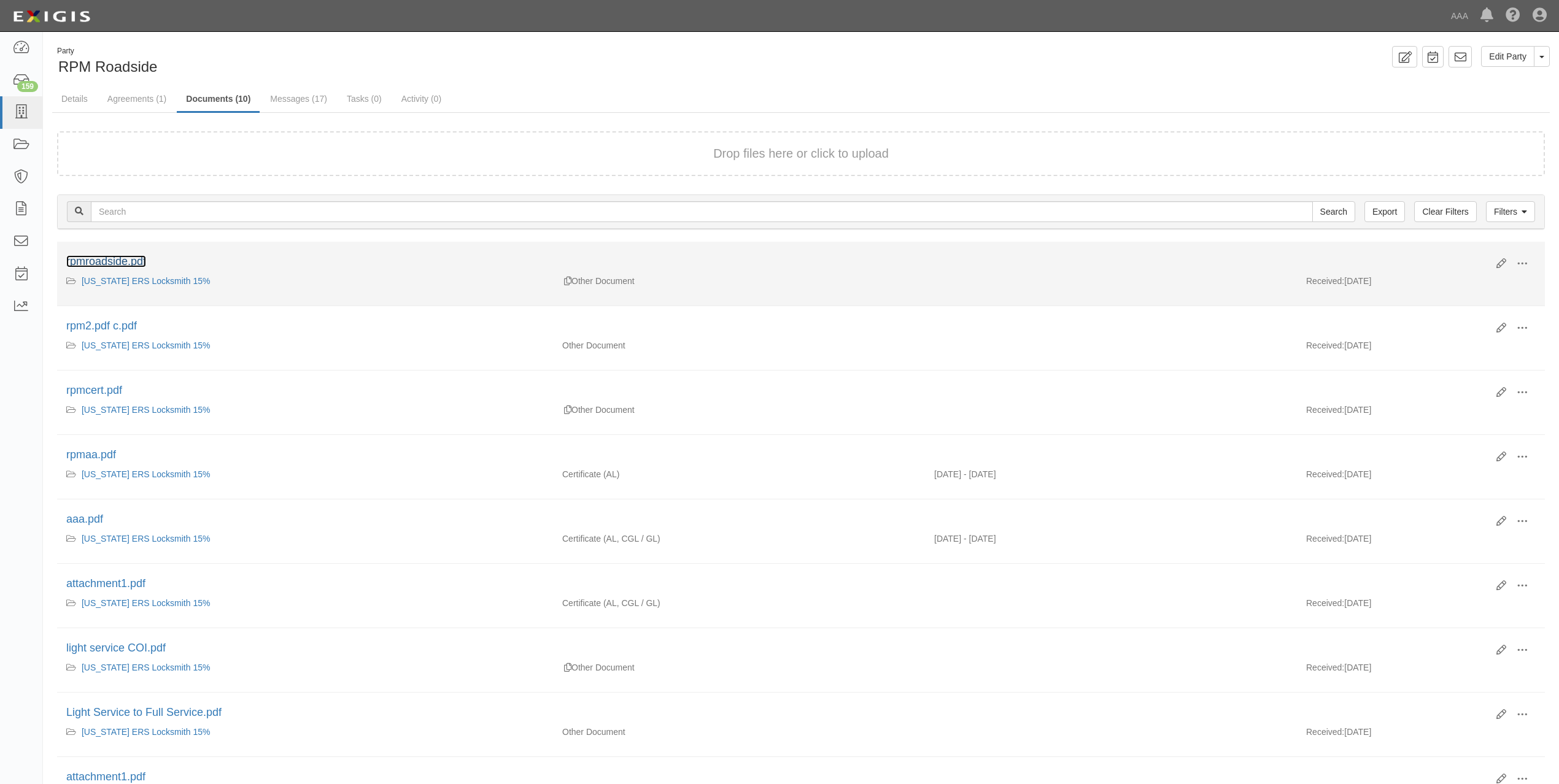
click at [126, 258] on link "rpmroadside.pdf" at bounding box center [105, 262] width 79 height 13
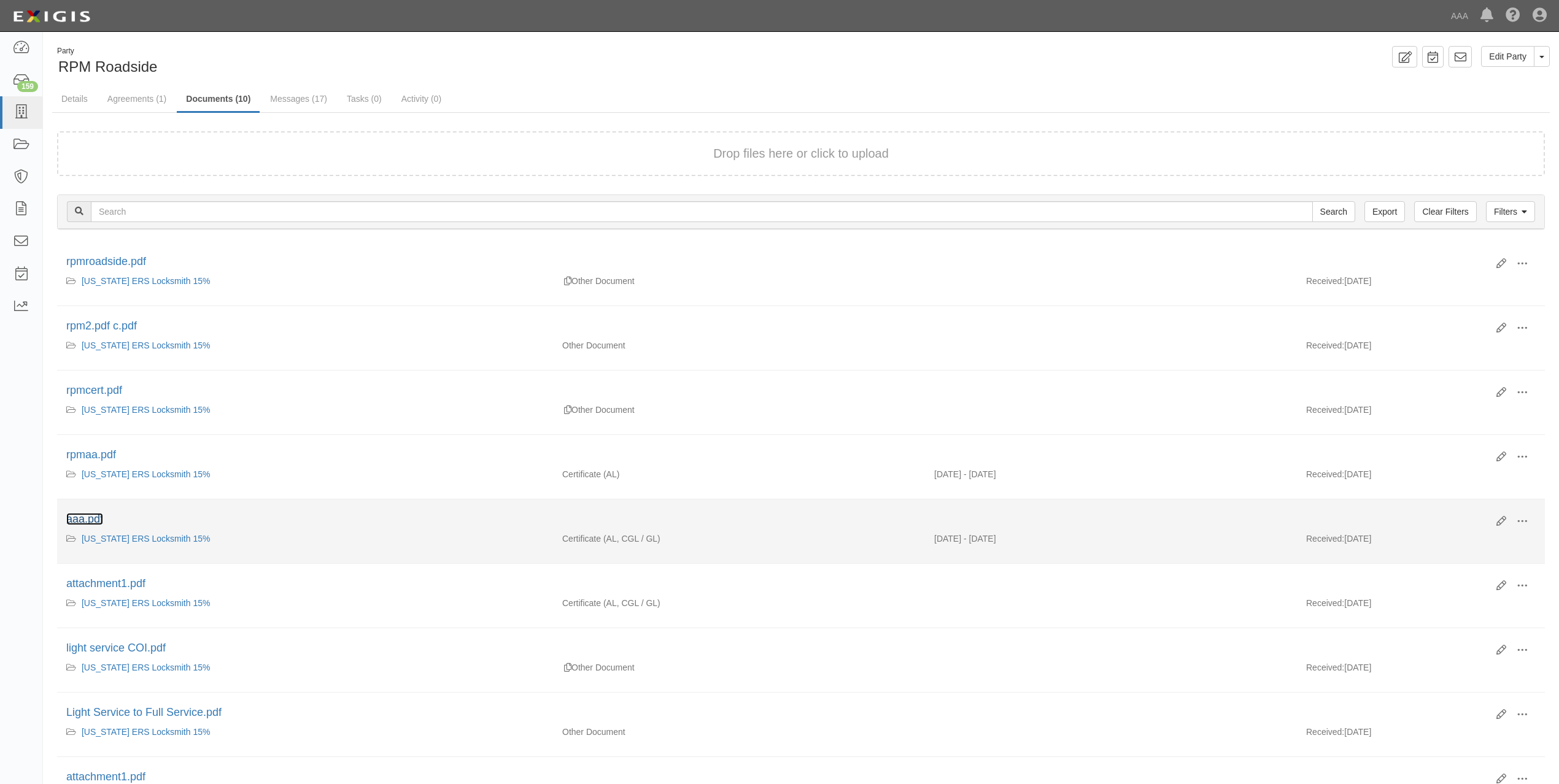
click at [94, 525] on link "aaa.pdf" at bounding box center [84, 519] width 37 height 13
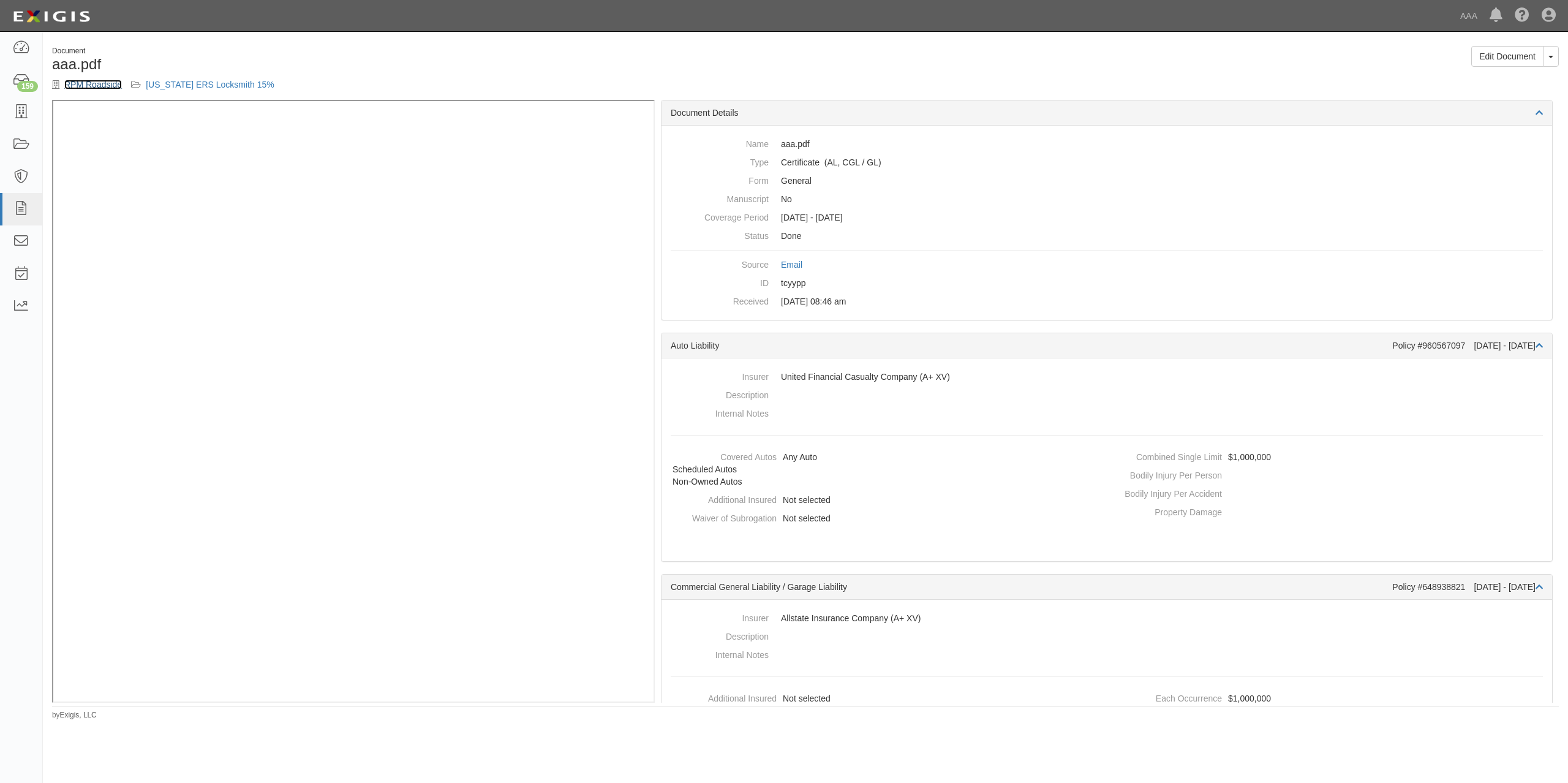
click at [105, 82] on link "RPM Roadside" at bounding box center [93, 84] width 57 height 9
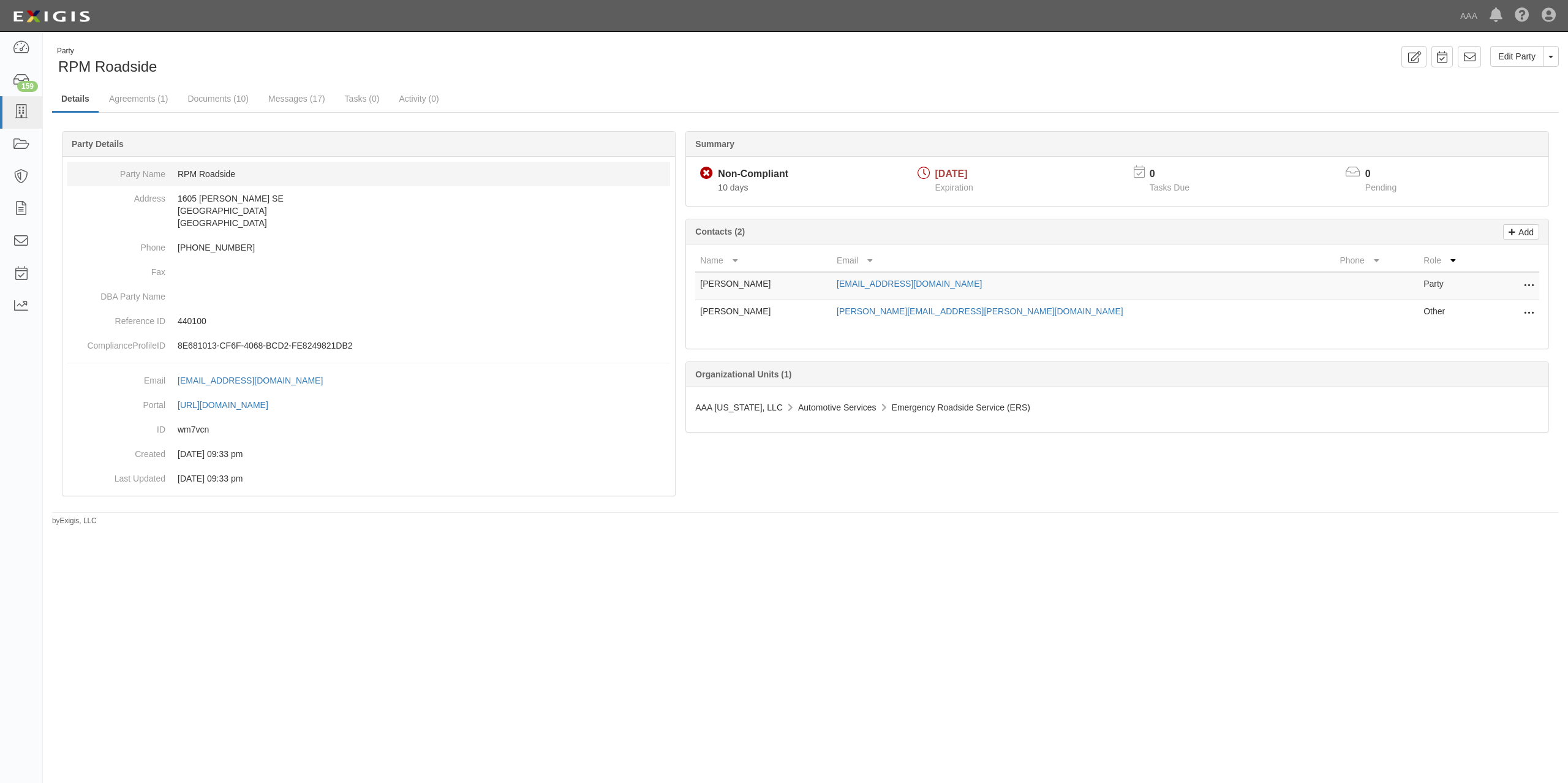
click at [210, 177] on dd "RPM Roadside" at bounding box center [369, 174] width 603 height 24
click at [207, 177] on dd "RPM Roadside" at bounding box center [369, 174] width 603 height 24
copy dd "RPM Roadside"
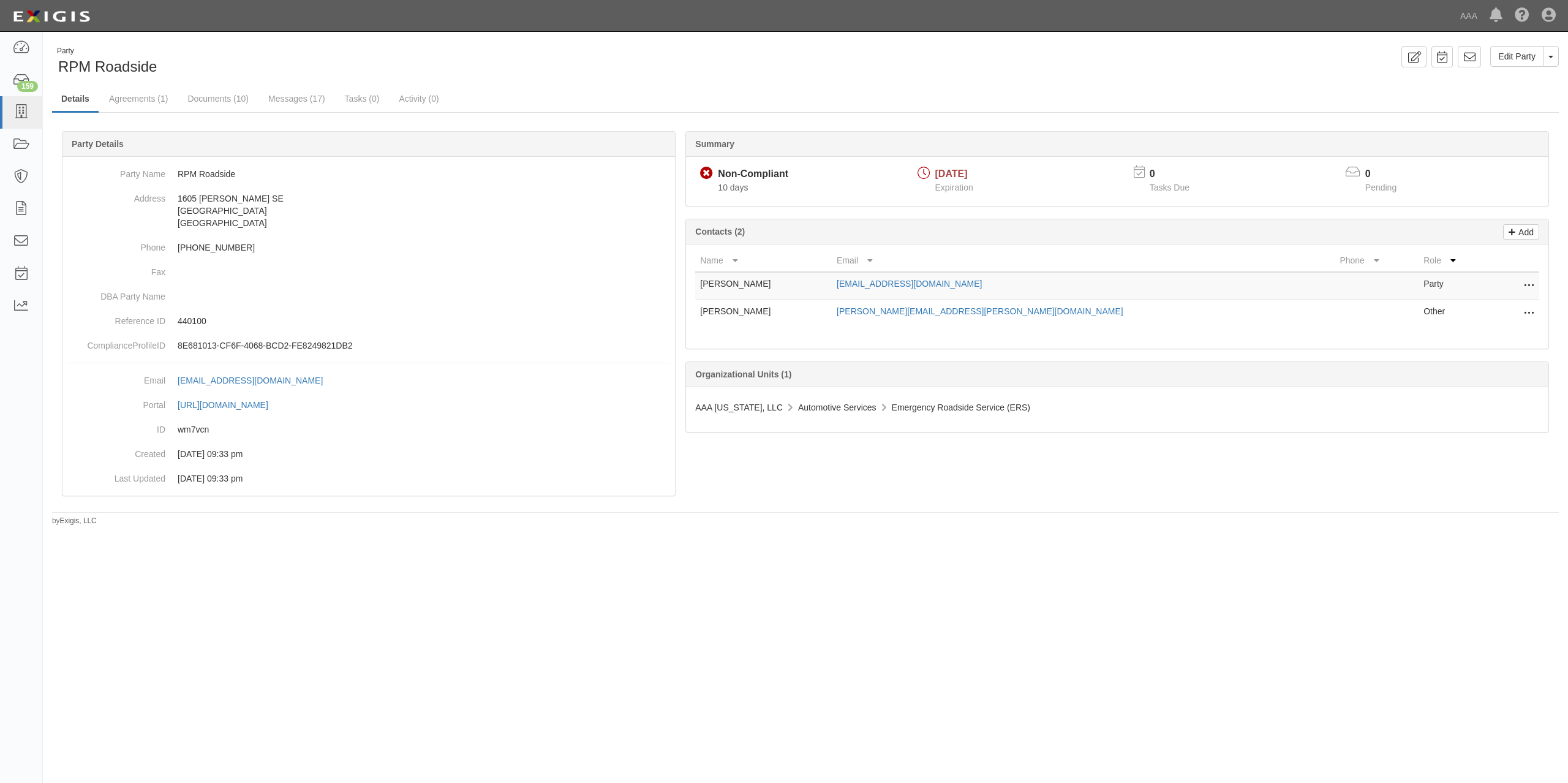
click at [633, 83] on div "Party RPM Roadside Edit Party Toggle Party Dropdown View Audit Trail Archive Pa…" at bounding box center [806, 287] width 1526 height 481
click at [189, 96] on link "Documents (10)" at bounding box center [217, 100] width 79 height 27
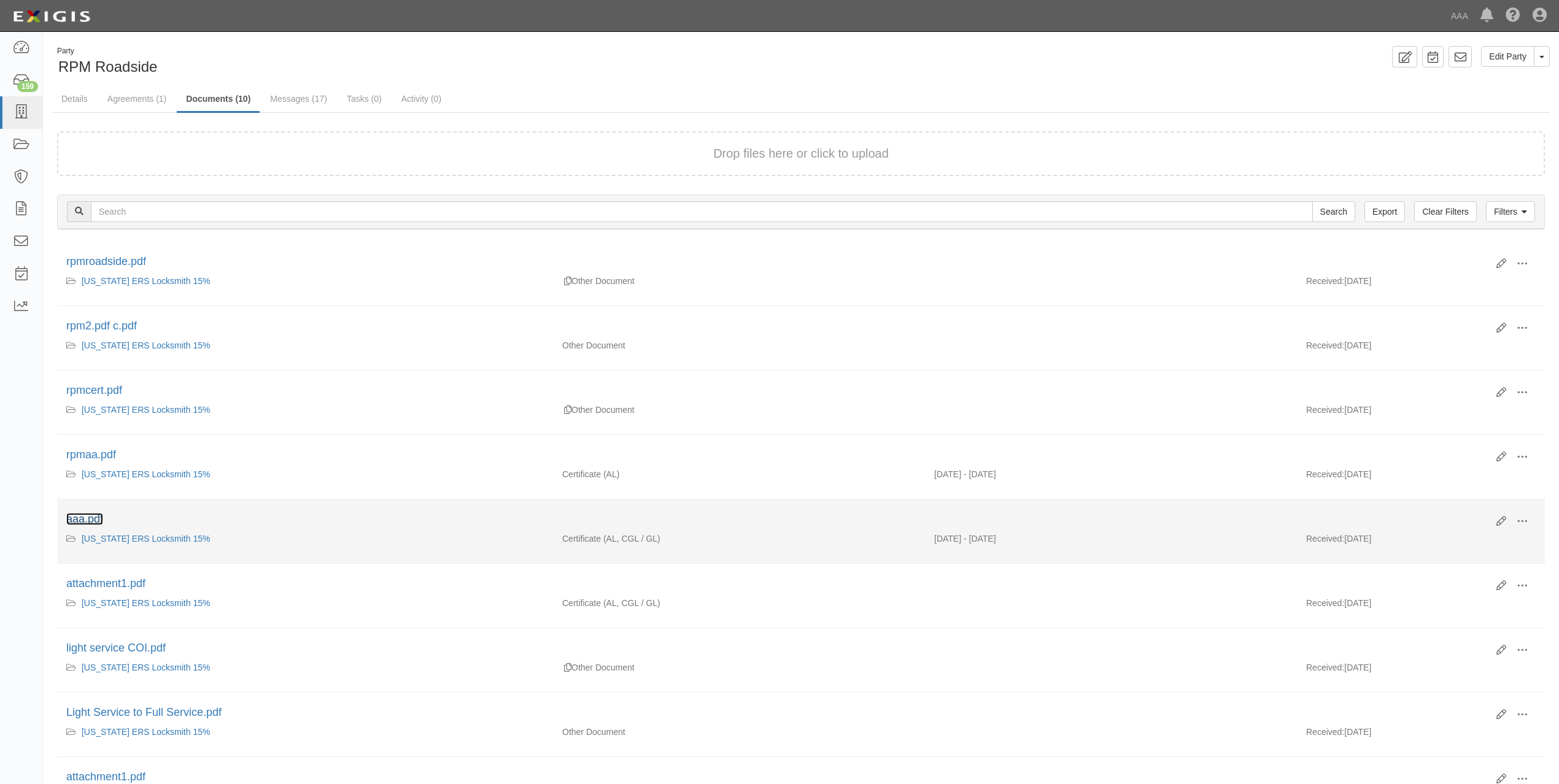
click at [90, 523] on link "aaa.pdf" at bounding box center [84, 519] width 37 height 13
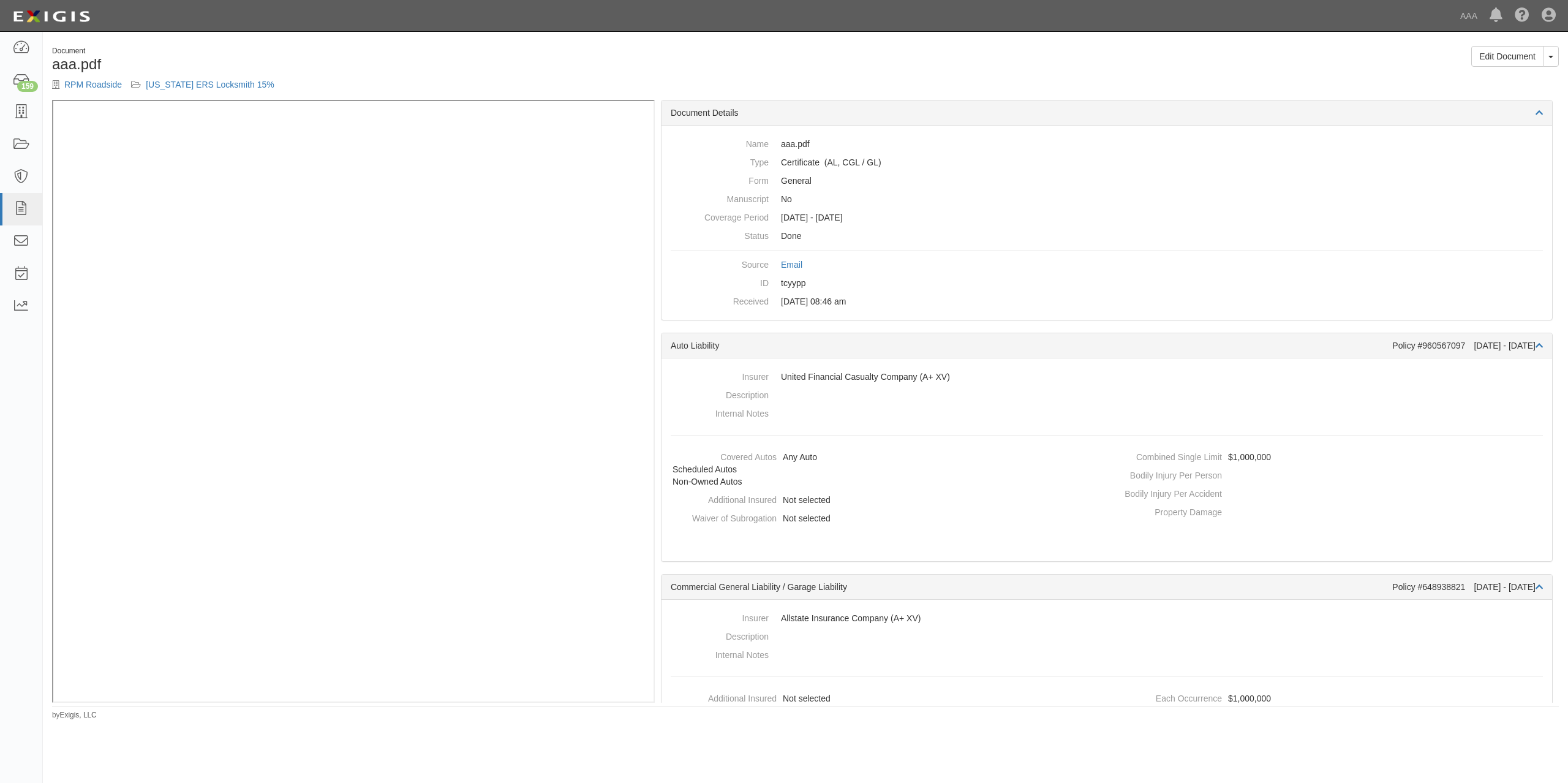
click at [897, 62] on div "Edit Document Toggle Document Dropdown View Document View Audit Trail Archive D…" at bounding box center [1186, 61] width 762 height 30
click at [923, 86] on div "Document aaa.pdf RPM Roadside New Mexico ERS Locksmith 15% Edit Document Toggle…" at bounding box center [806, 73] width 1526 height 54
click at [783, 71] on div "Document aaa.pdf RPM Roadside New Mexico ERS Locksmith 15%" at bounding box center [424, 73] width 762 height 54
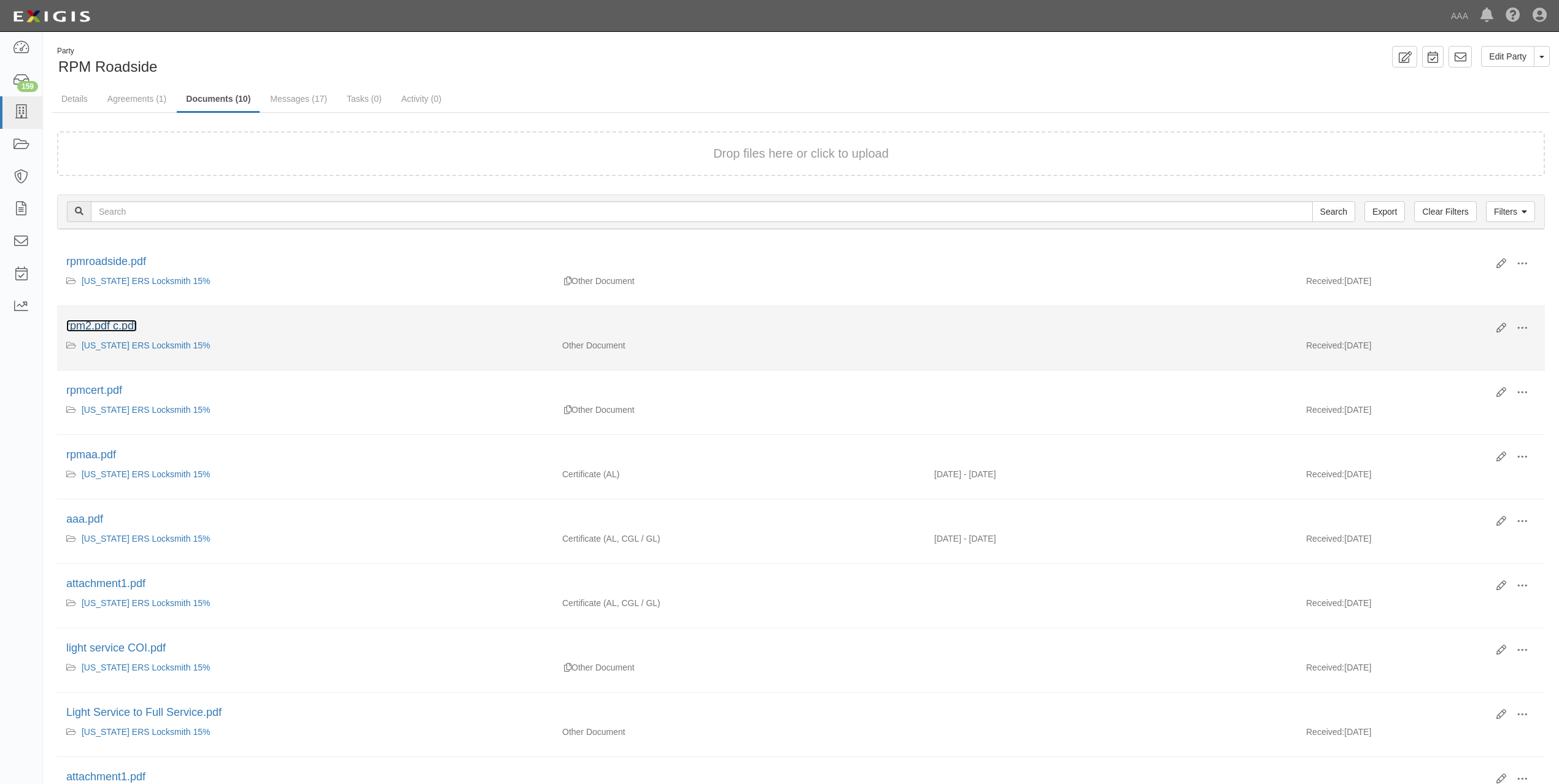
click at [107, 329] on link "rpm2.pdf c.pdf" at bounding box center [101, 326] width 71 height 13
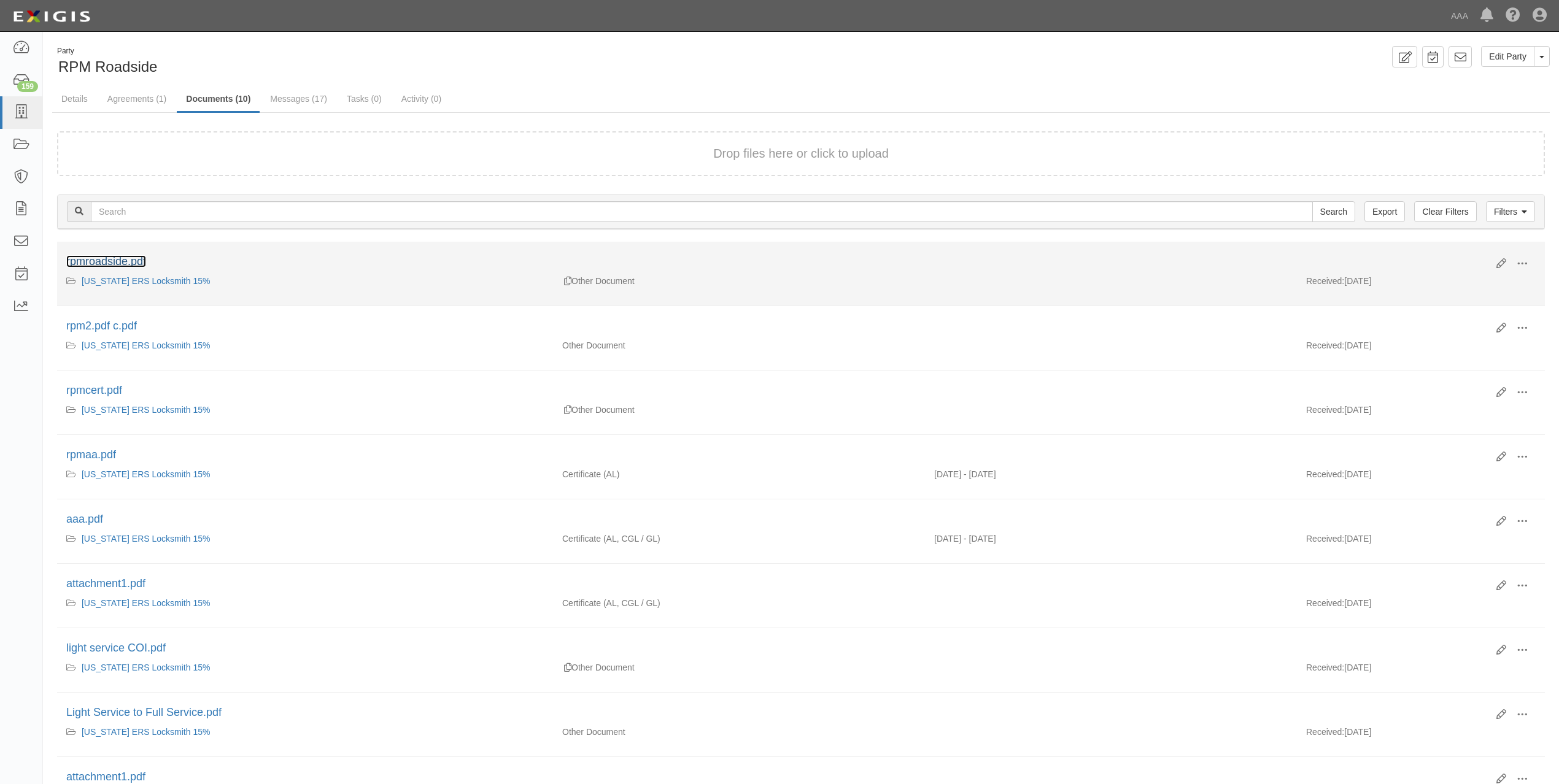
click at [123, 260] on link "rpmroadside.pdf" at bounding box center [105, 262] width 79 height 13
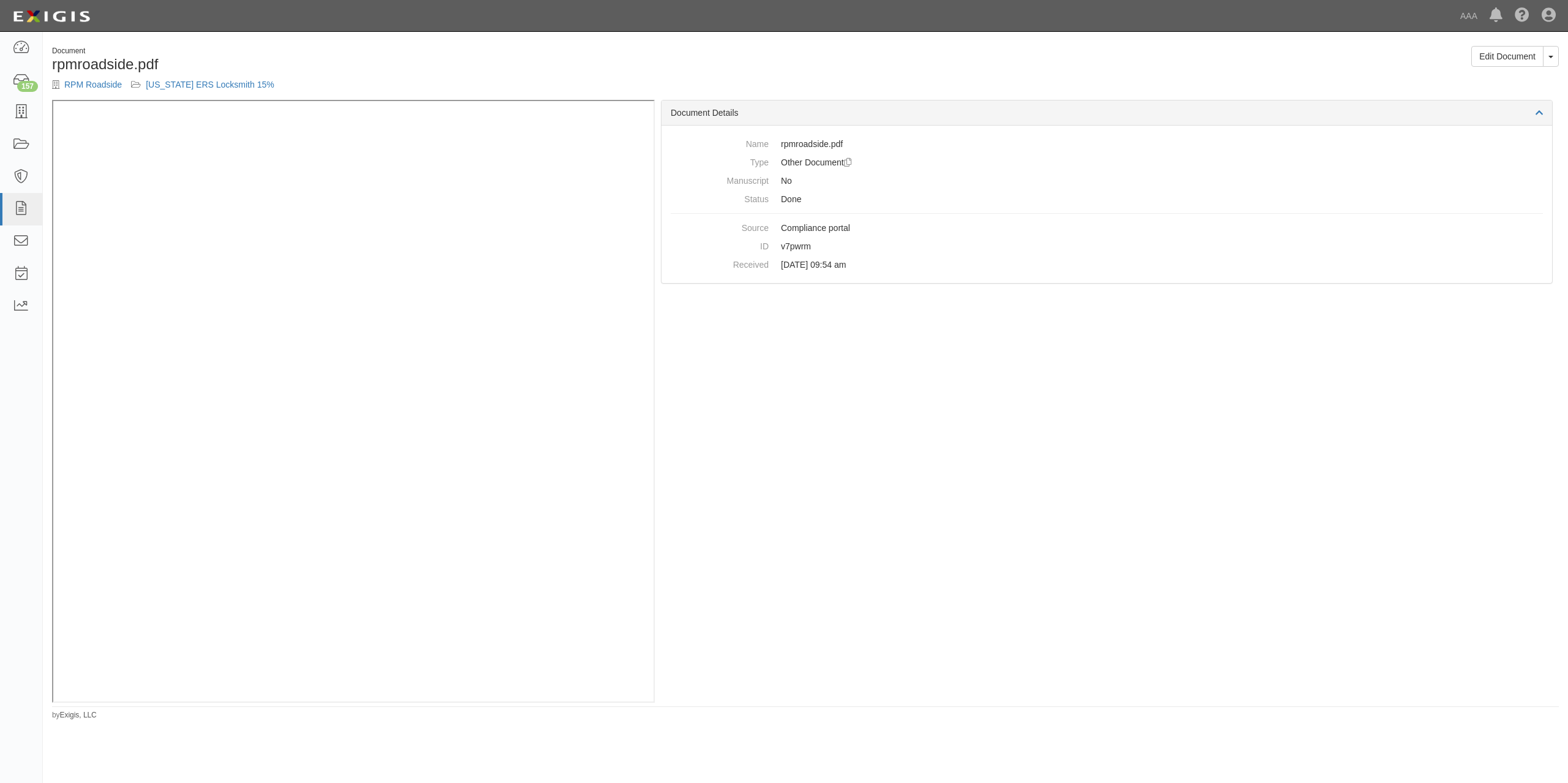
click at [87, 74] on div "Document rpmroadside.pdf RPM Roadside New Mexico ERS Locksmith 15%" at bounding box center [424, 73] width 762 height 54
click at [90, 81] on link "RPM Roadside" at bounding box center [93, 84] width 57 height 9
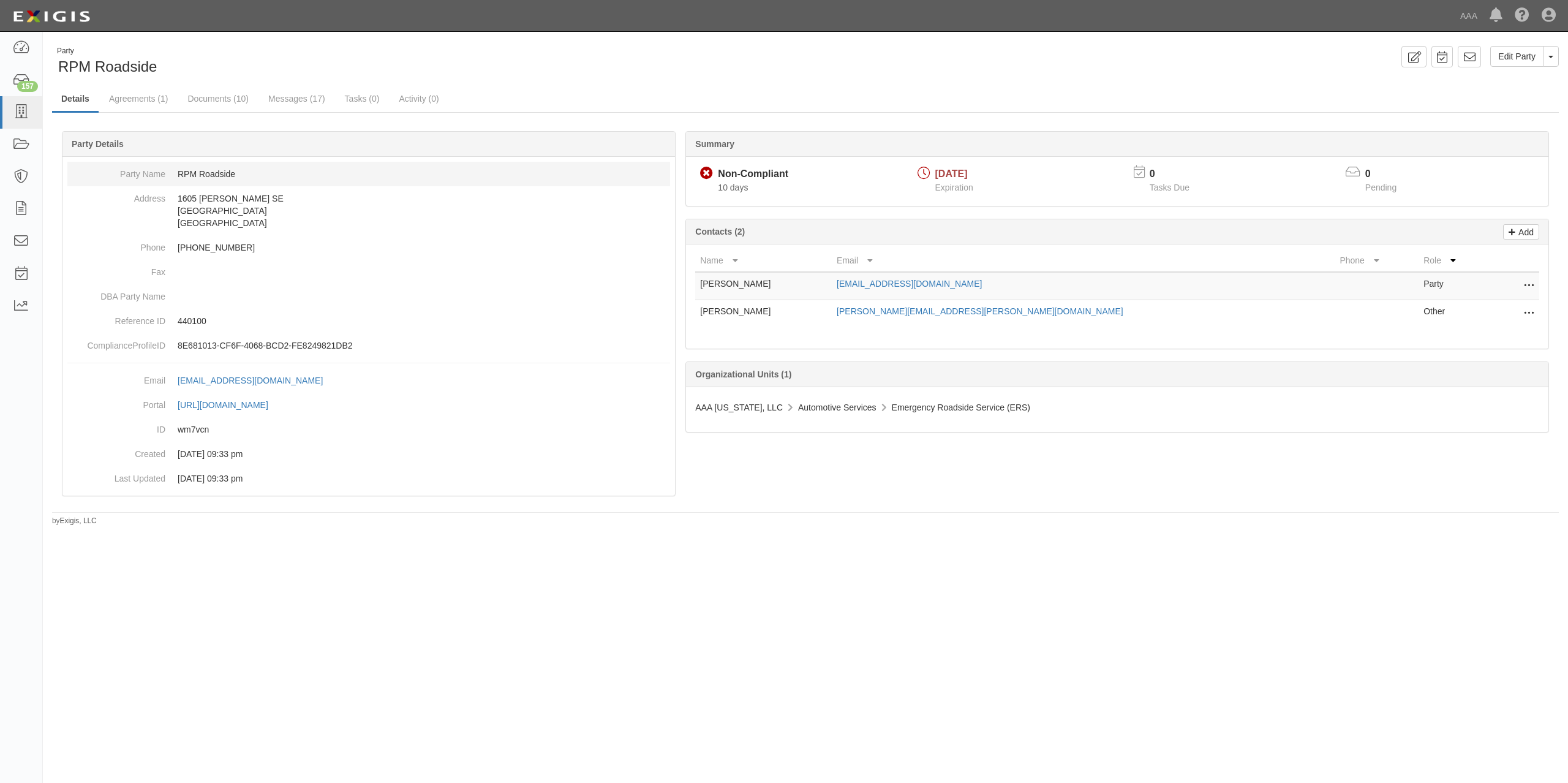
click at [228, 175] on dd "RPM Roadside" at bounding box center [369, 174] width 603 height 24
copy dd "Roadside"
click at [429, 96] on link "Activity (0)" at bounding box center [418, 100] width 58 height 27
click at [620, 64] on div "Party RPM Roadside" at bounding box center [424, 62] width 744 height 31
